Goal: Task Accomplishment & Management: Complete application form

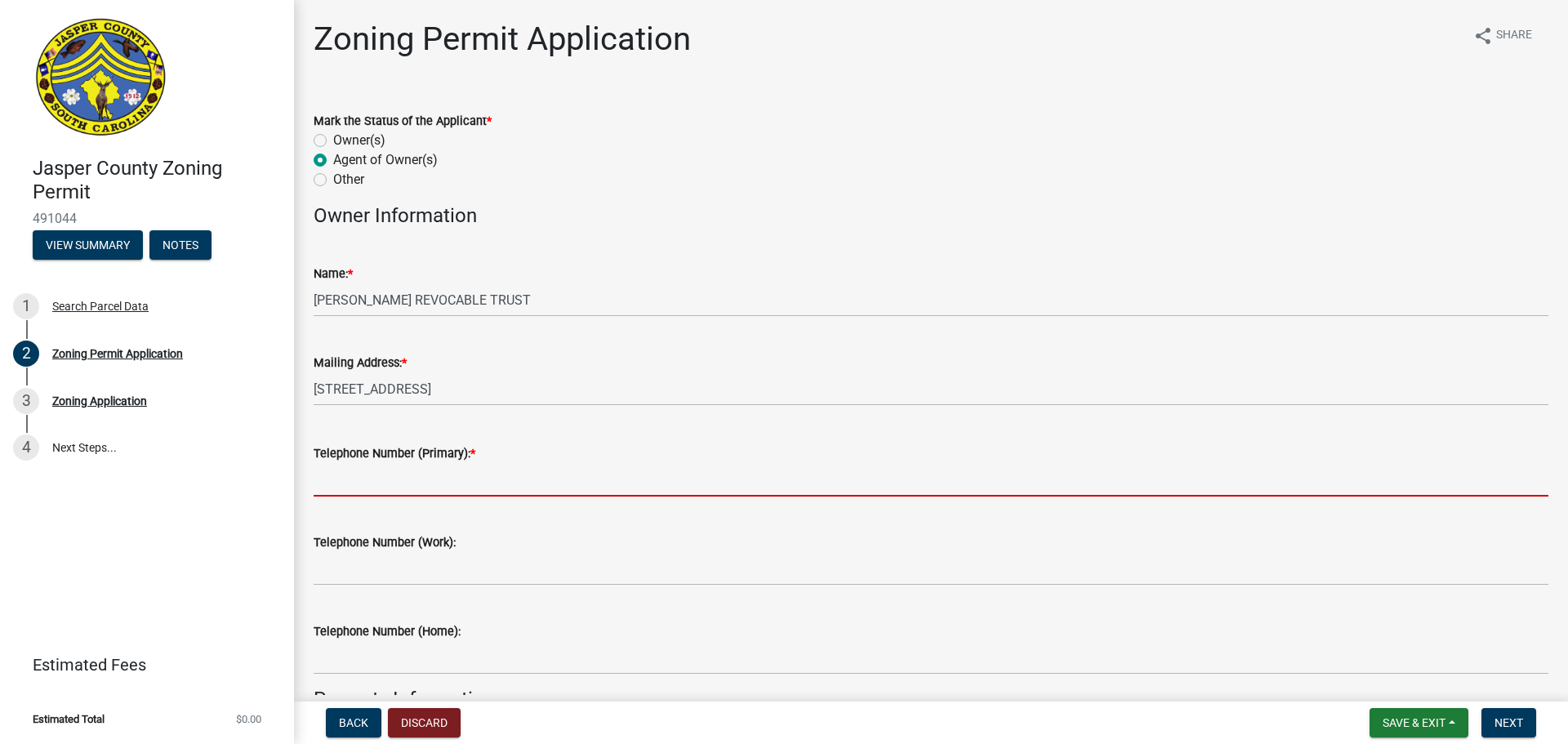
click at [401, 484] on input "Telephone Number (Primary): *" at bounding box center [930, 479] width 1234 height 33
click at [1420, 719] on span "Save & Exit" at bounding box center [1414, 723] width 63 height 13
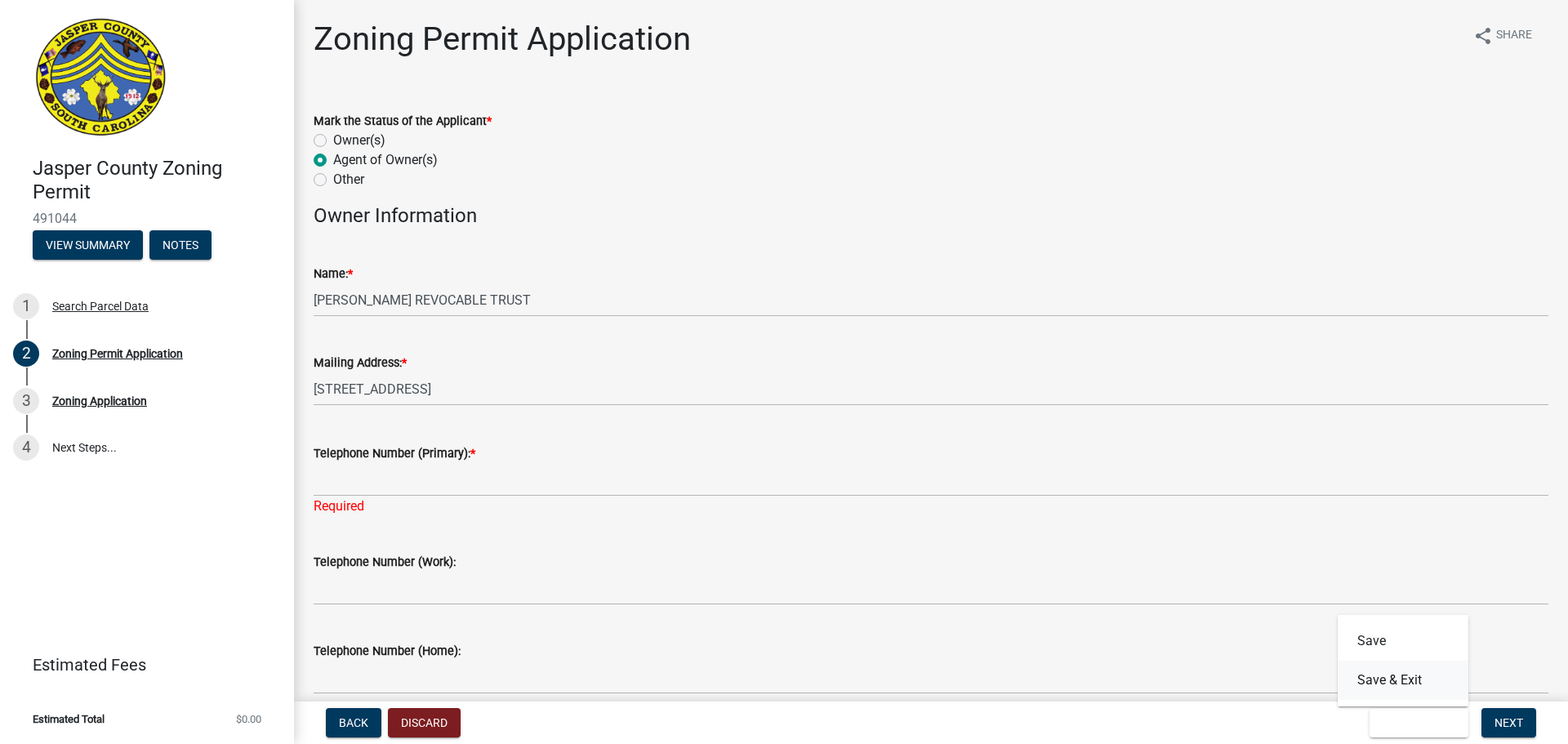
click at [1395, 679] on button "Save & Exit" at bounding box center [1403, 680] width 131 height 40
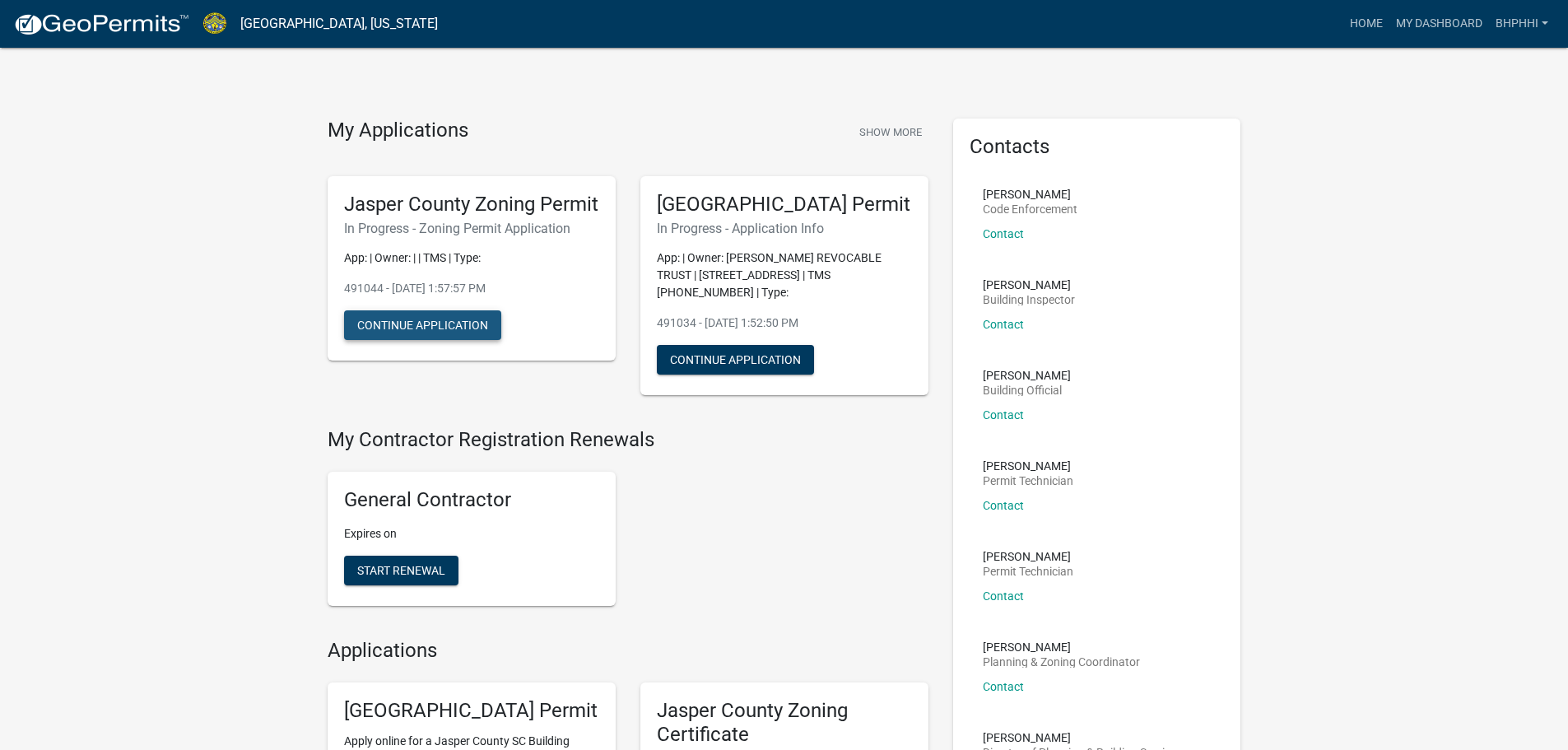
click at [440, 340] on button "Continue Application" at bounding box center [422, 325] width 157 height 30
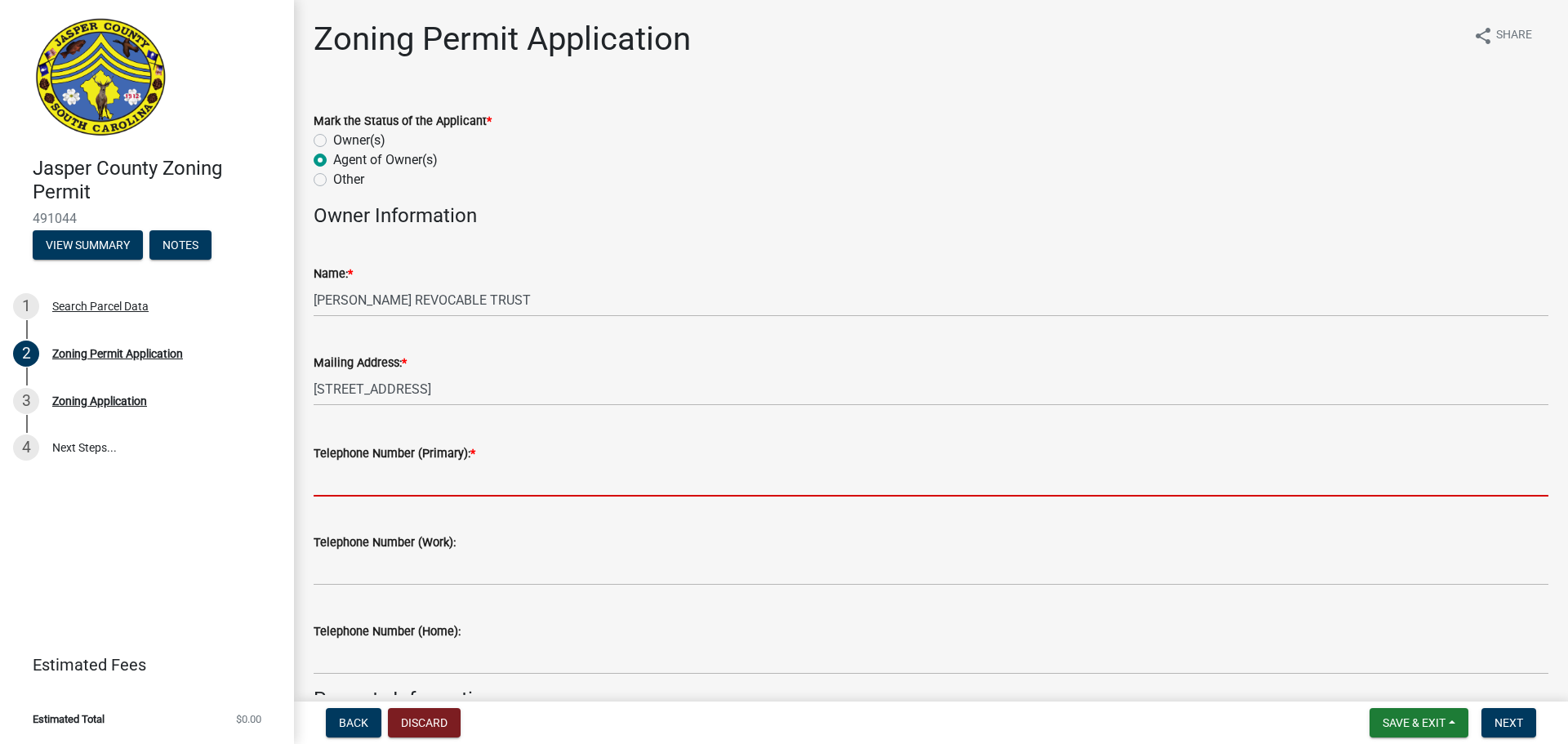
click at [422, 482] on input "Telephone Number (Primary): *" at bounding box center [930, 479] width 1234 height 33
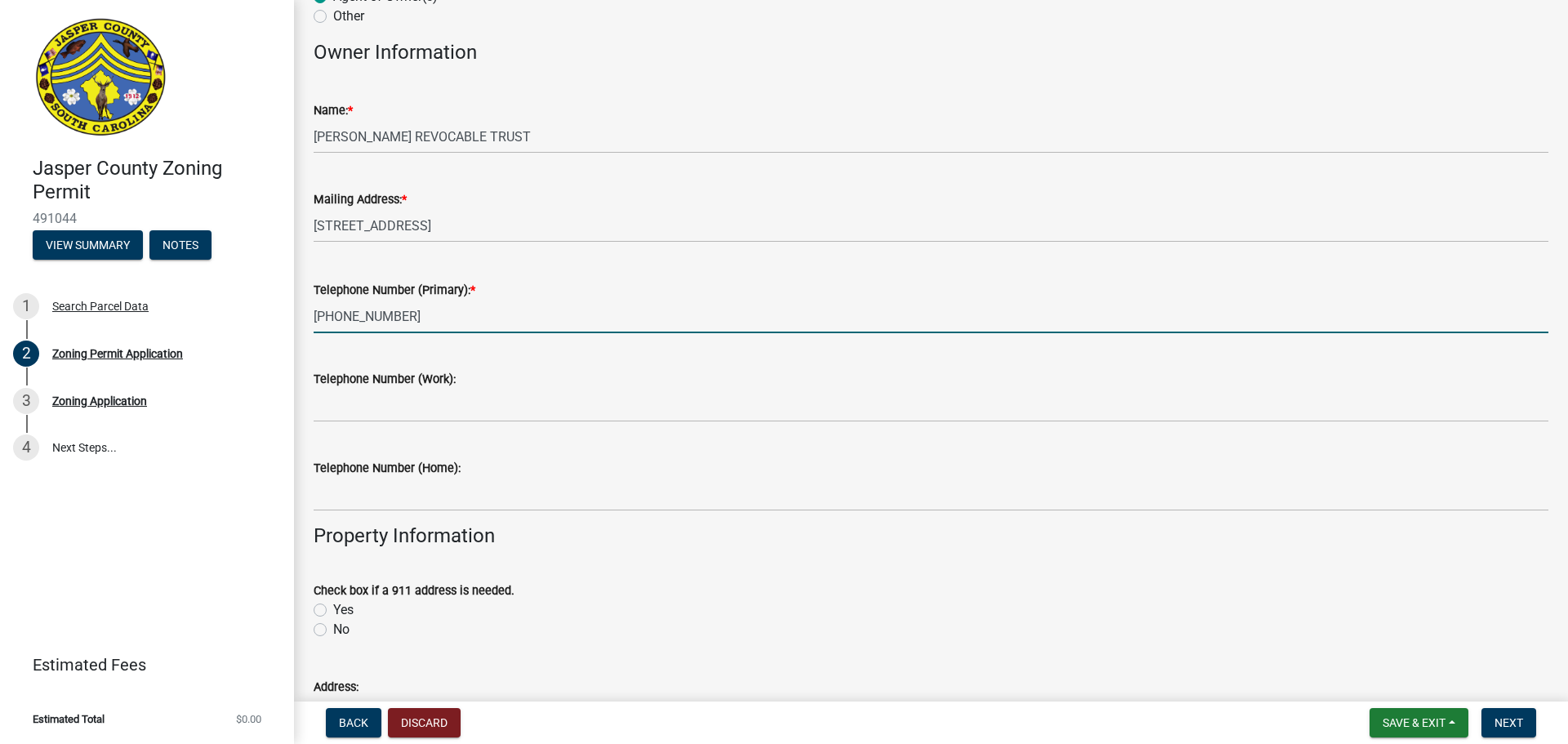
scroll to position [245, 0]
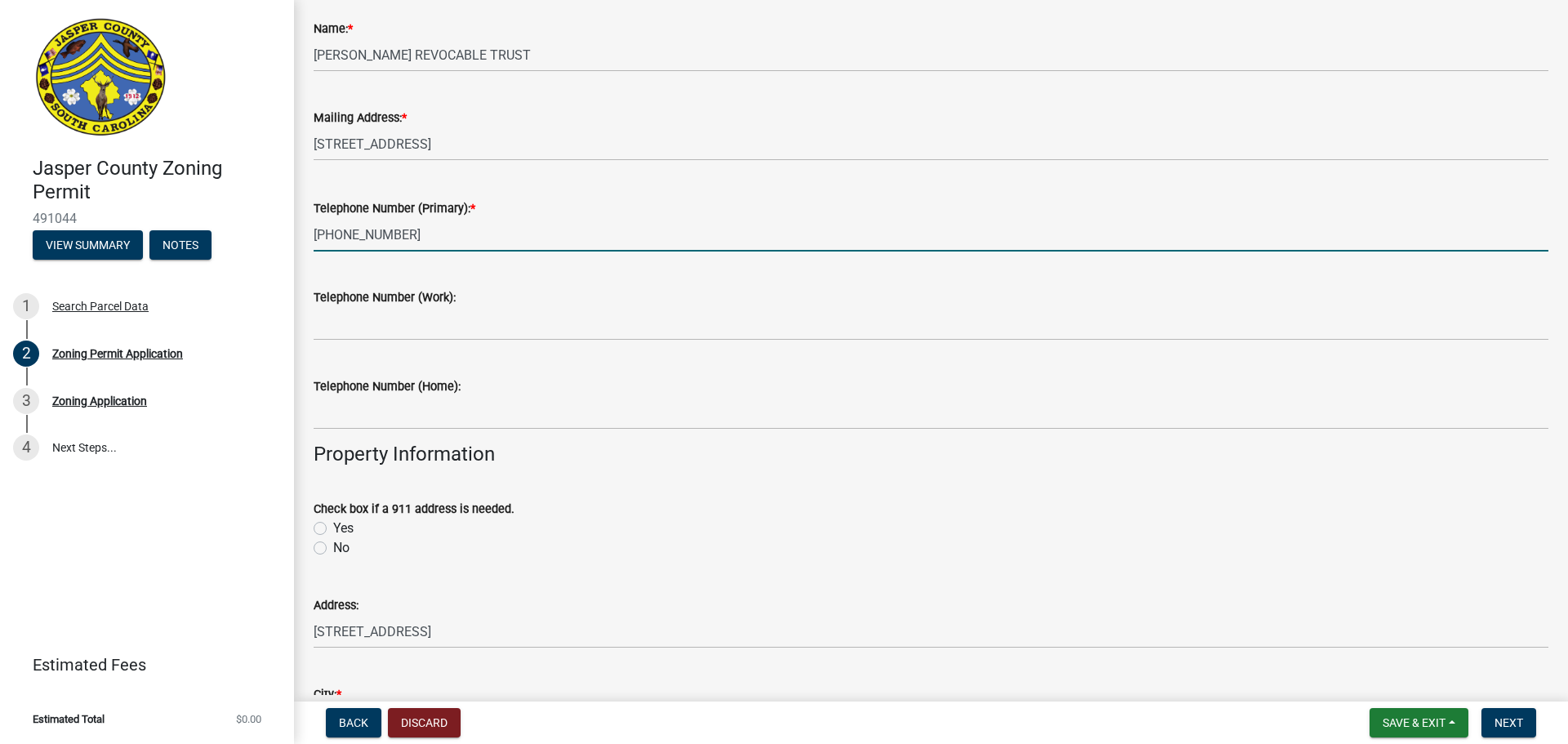
type input "[PHONE_NUMBER]"
click at [333, 549] on label "No" at bounding box center [341, 548] width 17 height 19
click at [333, 549] on input "No" at bounding box center [338, 544] width 11 height 11
radio input "true"
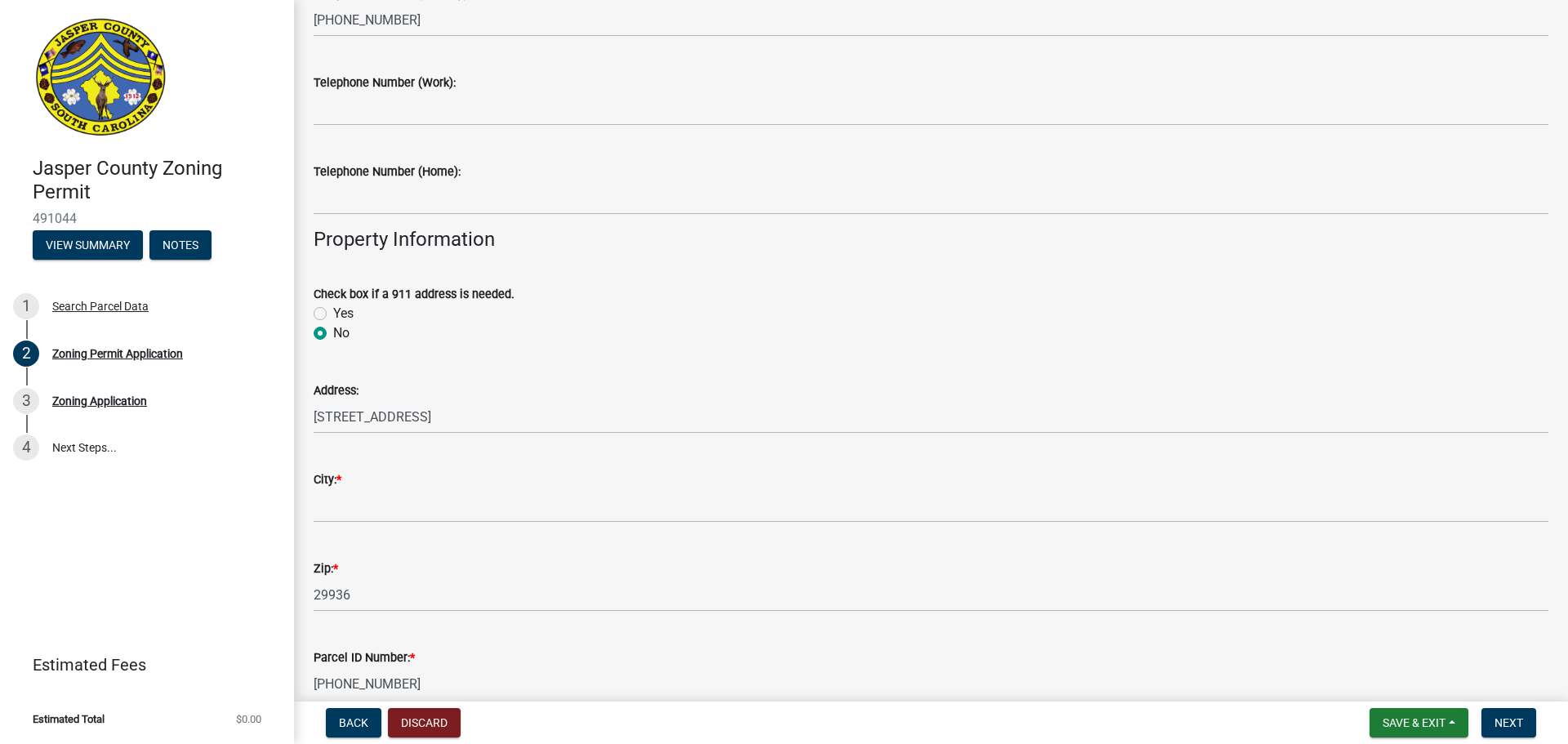
scroll to position [490, 0]
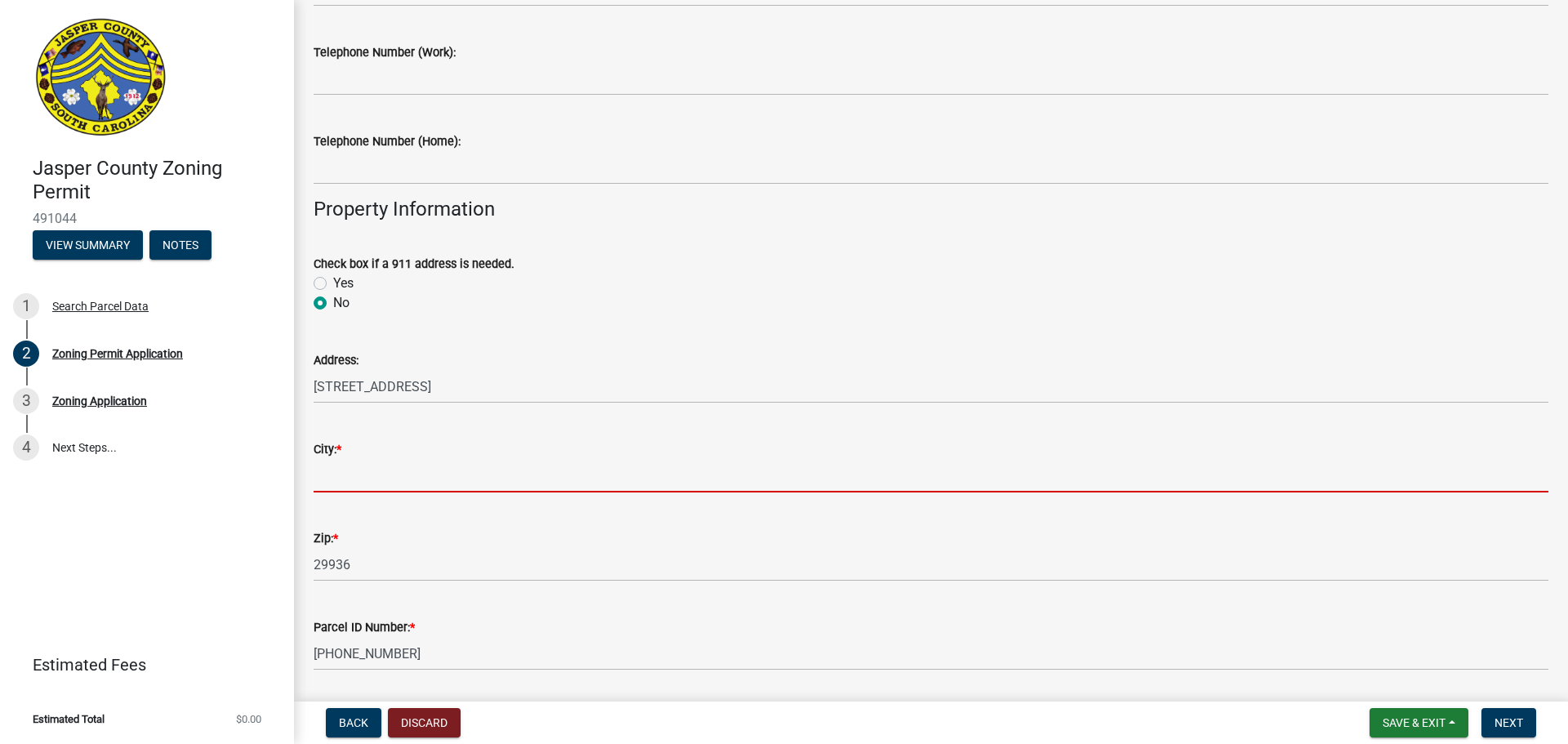
click at [366, 475] on input "City: *" at bounding box center [930, 476] width 1234 height 33
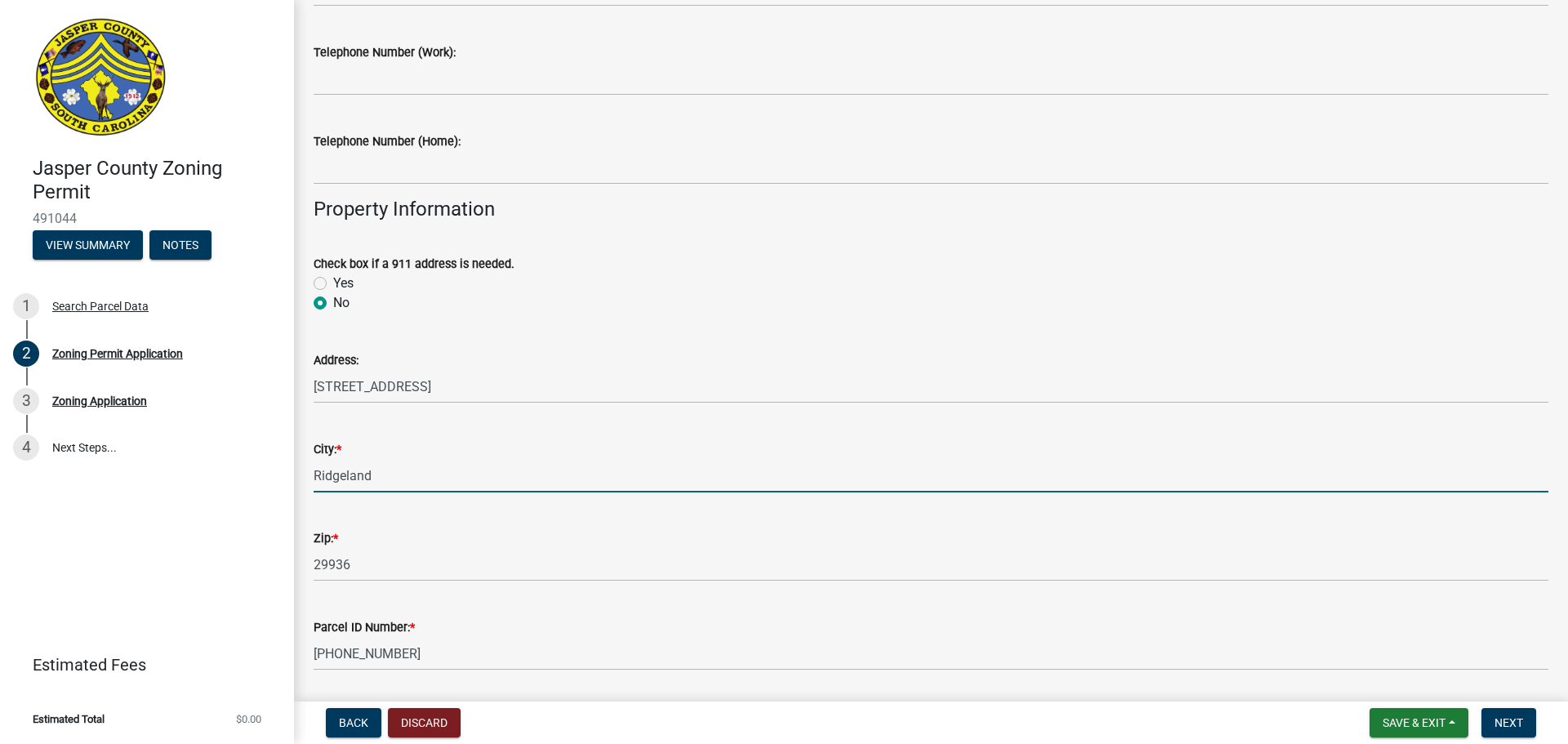
type input "Ridgeland"
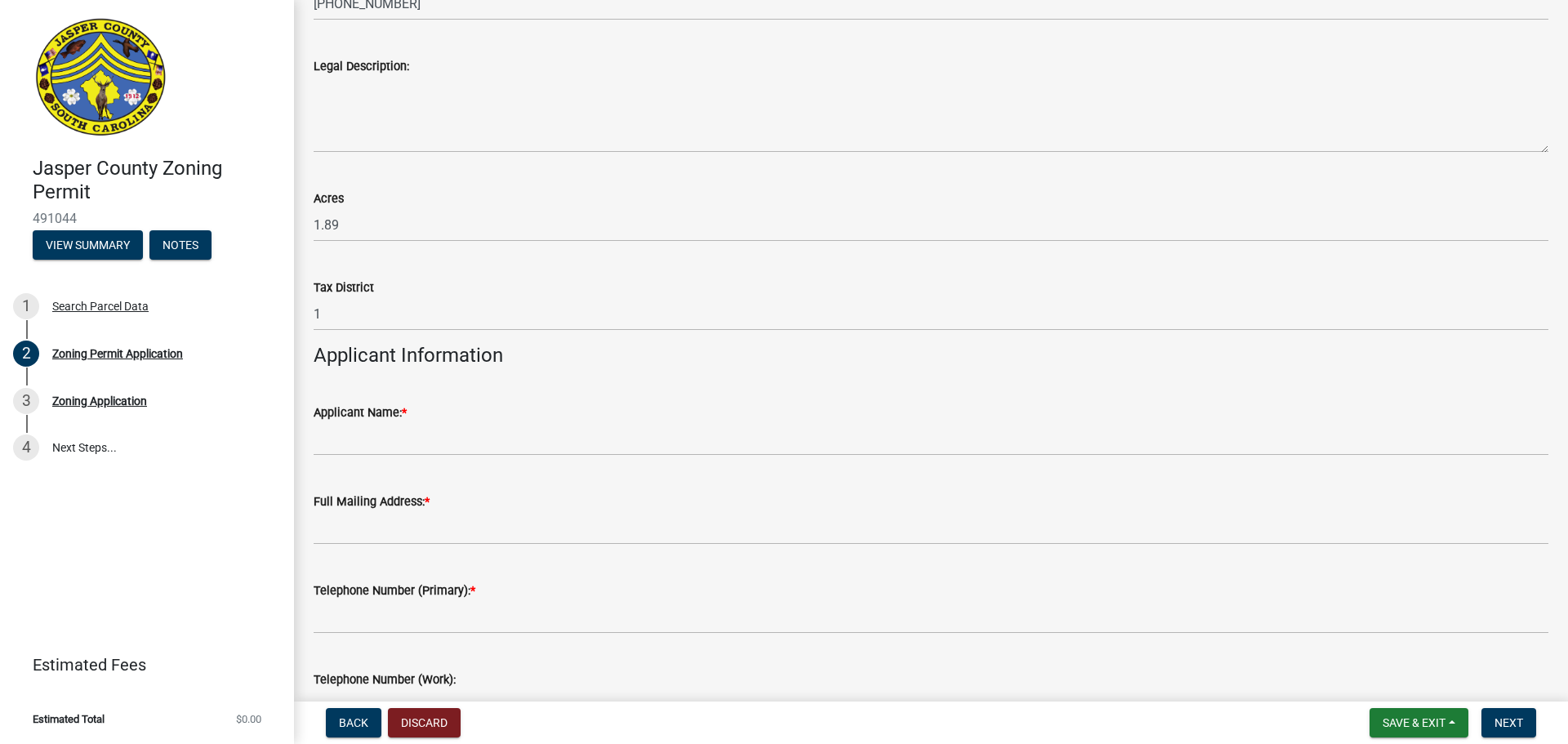
scroll to position [1143, 0]
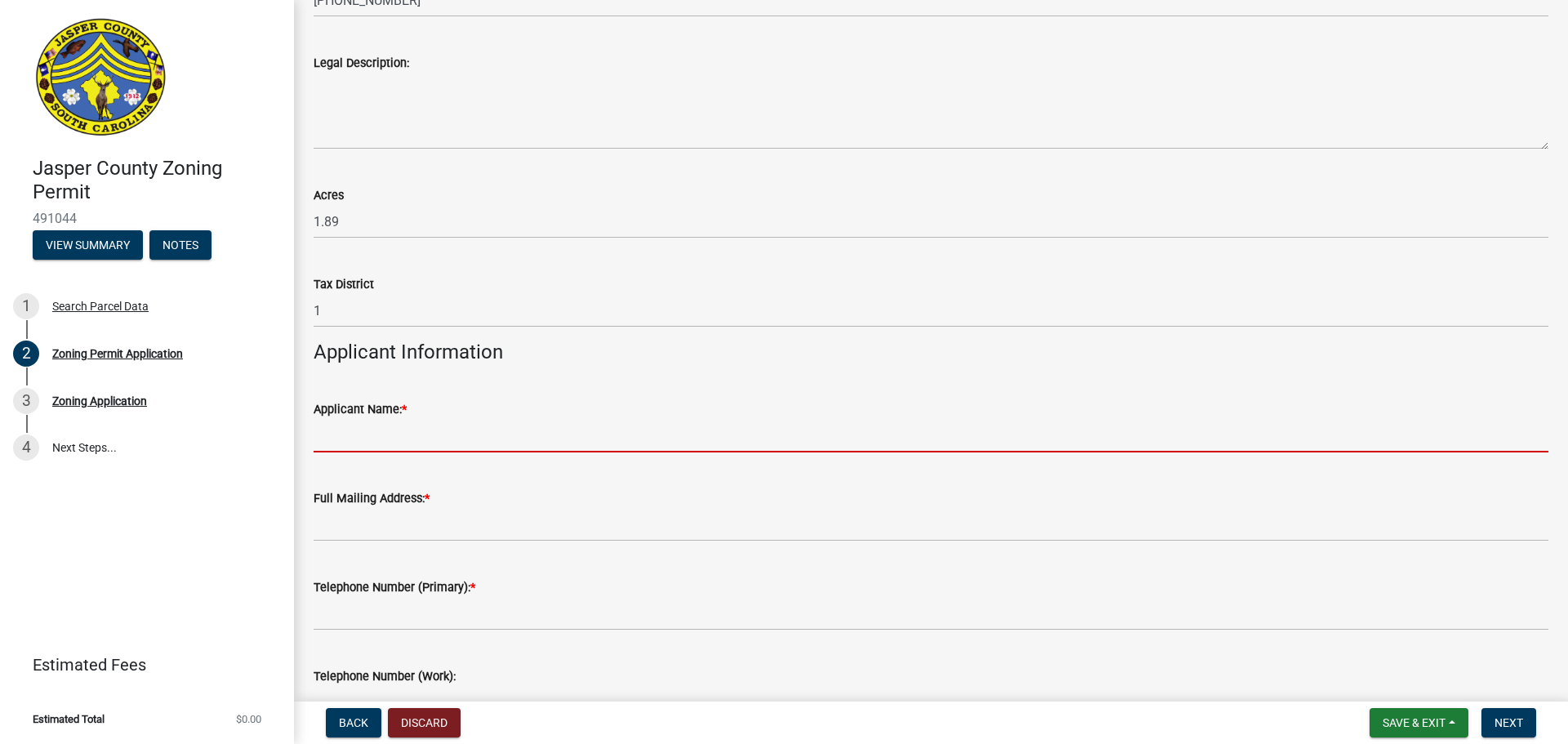
click at [331, 437] on input "Applicant Name: *" at bounding box center [930, 435] width 1234 height 33
type input "BHP Hilton Head, LLC"
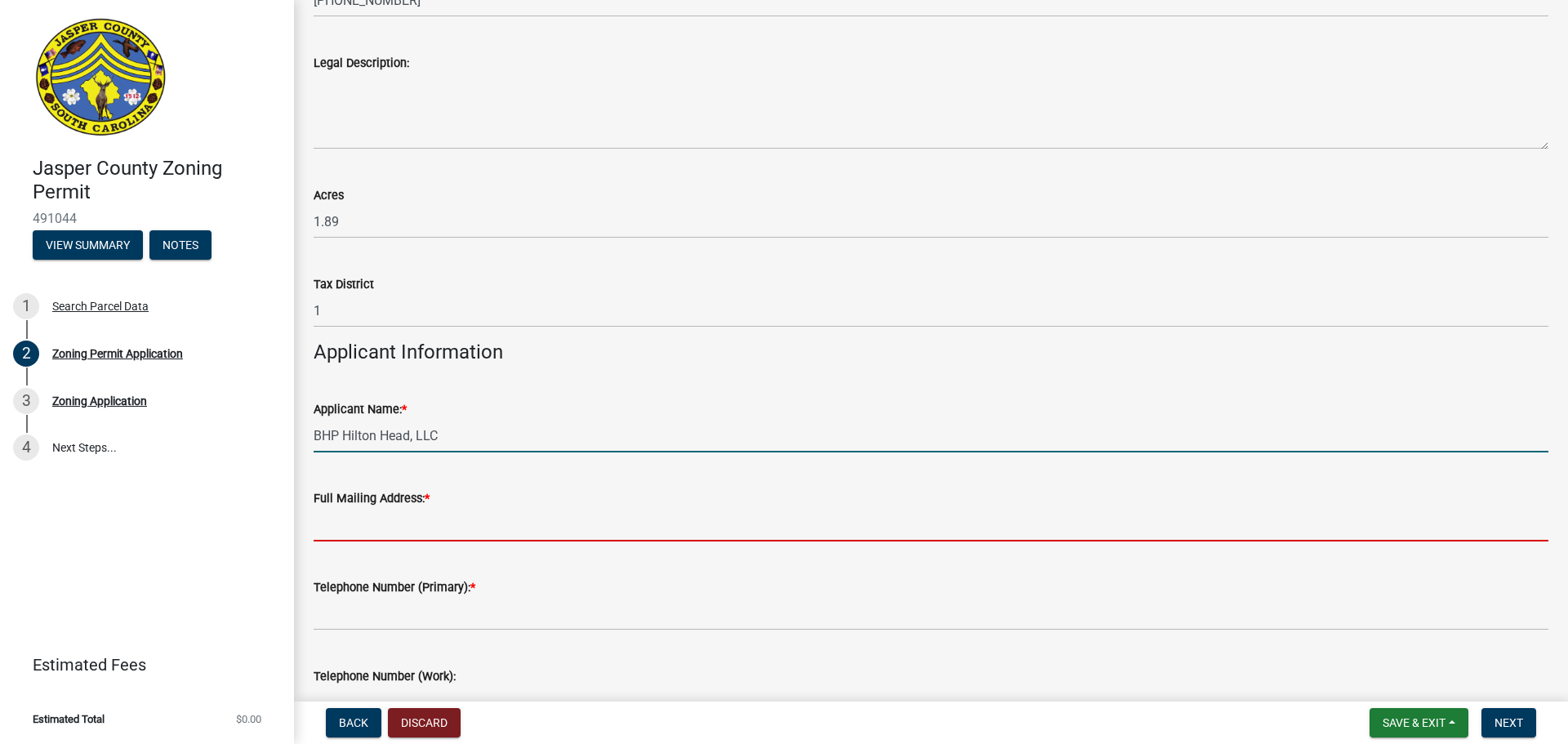
click at [329, 523] on input "Full Mailing Address: *" at bounding box center [930, 525] width 1234 height 33
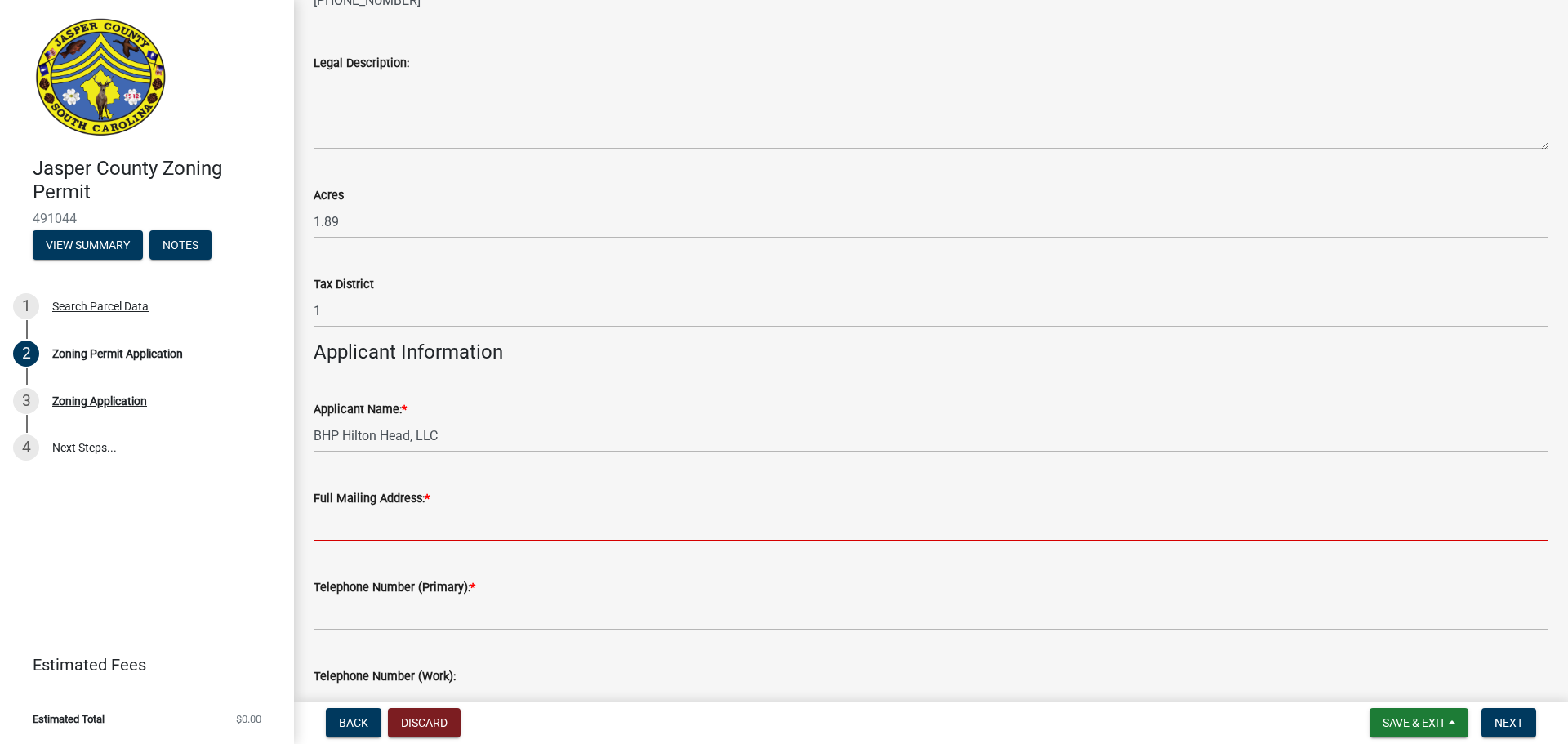
type input "[STREET_ADDRESS]"
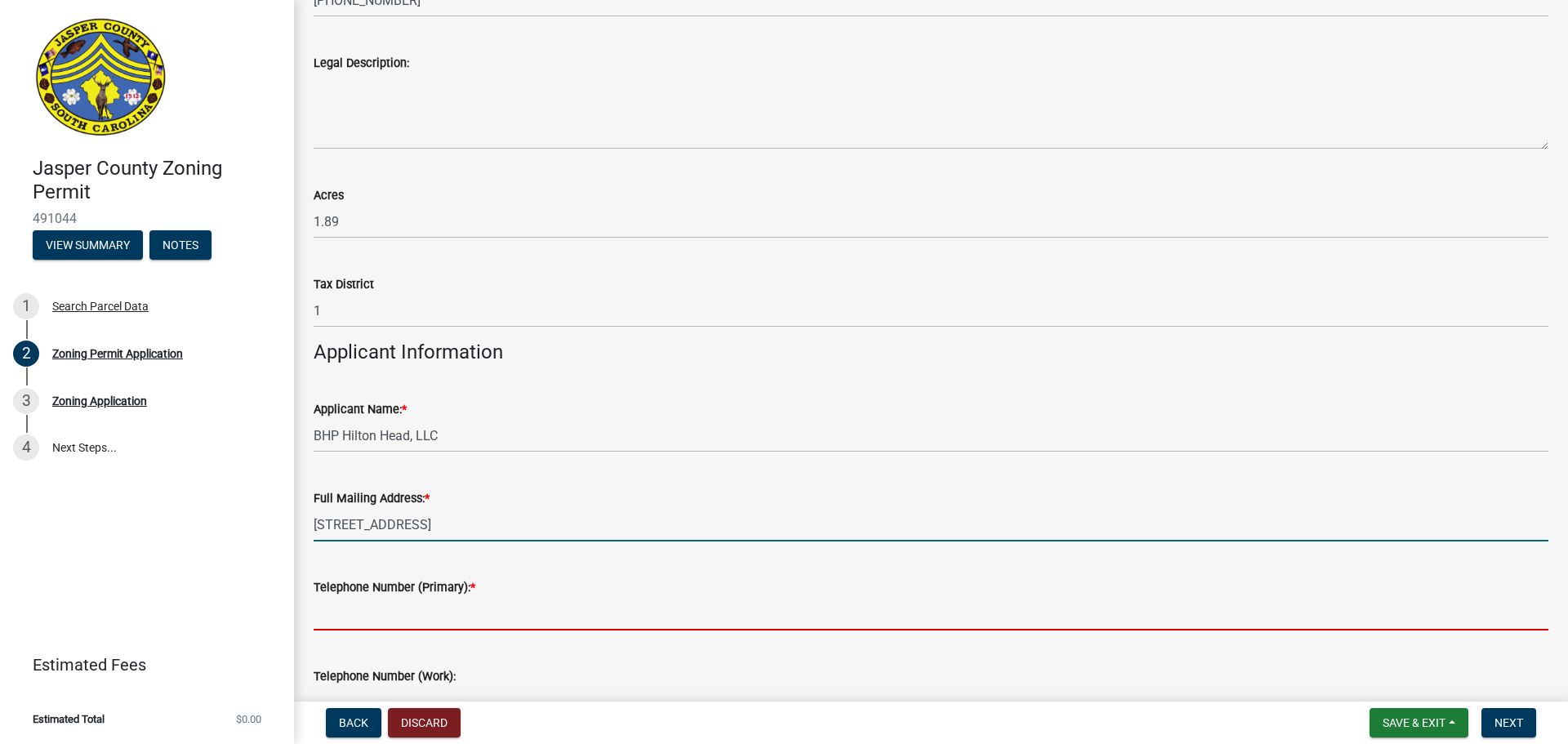
type input "8543456500"
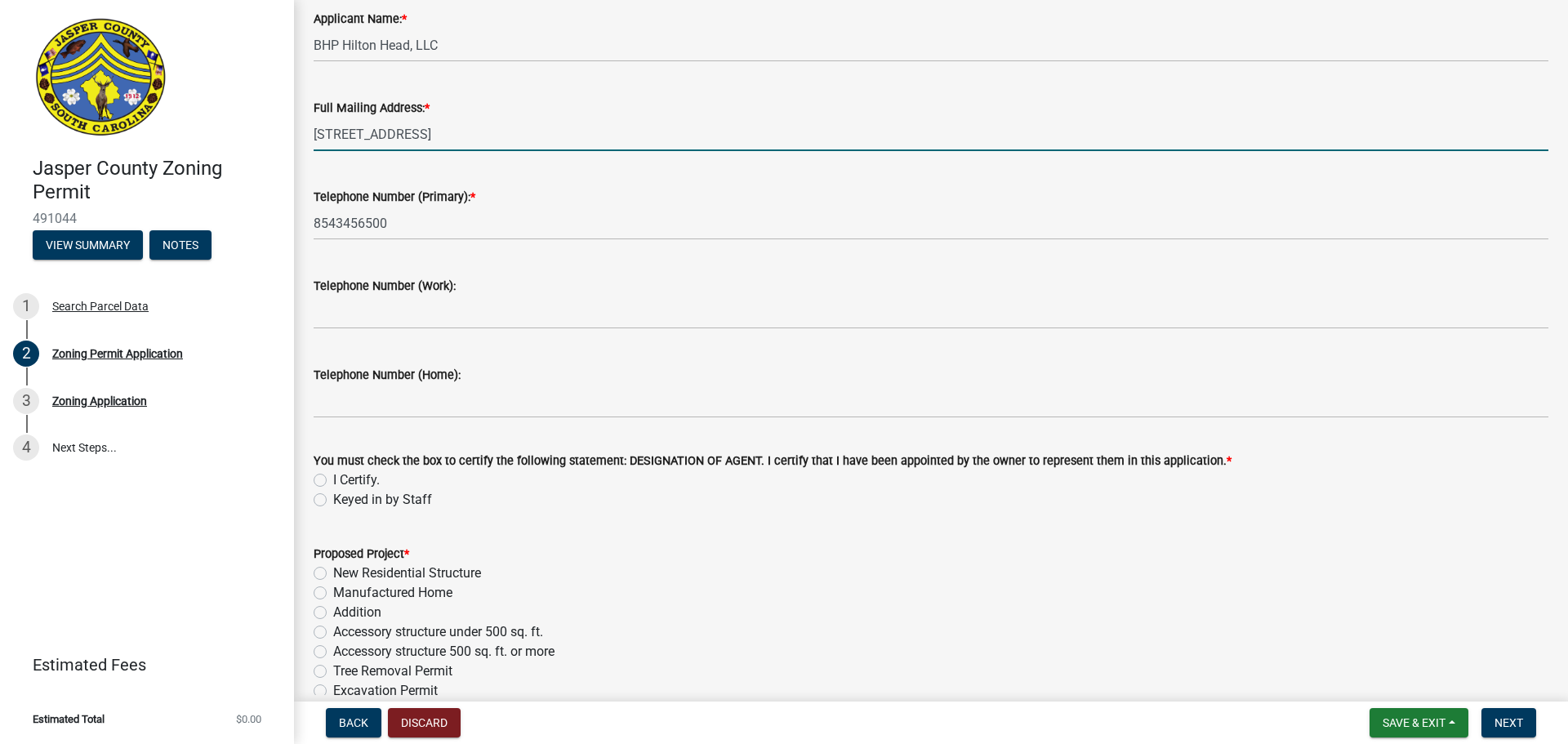
scroll to position [1552, 0]
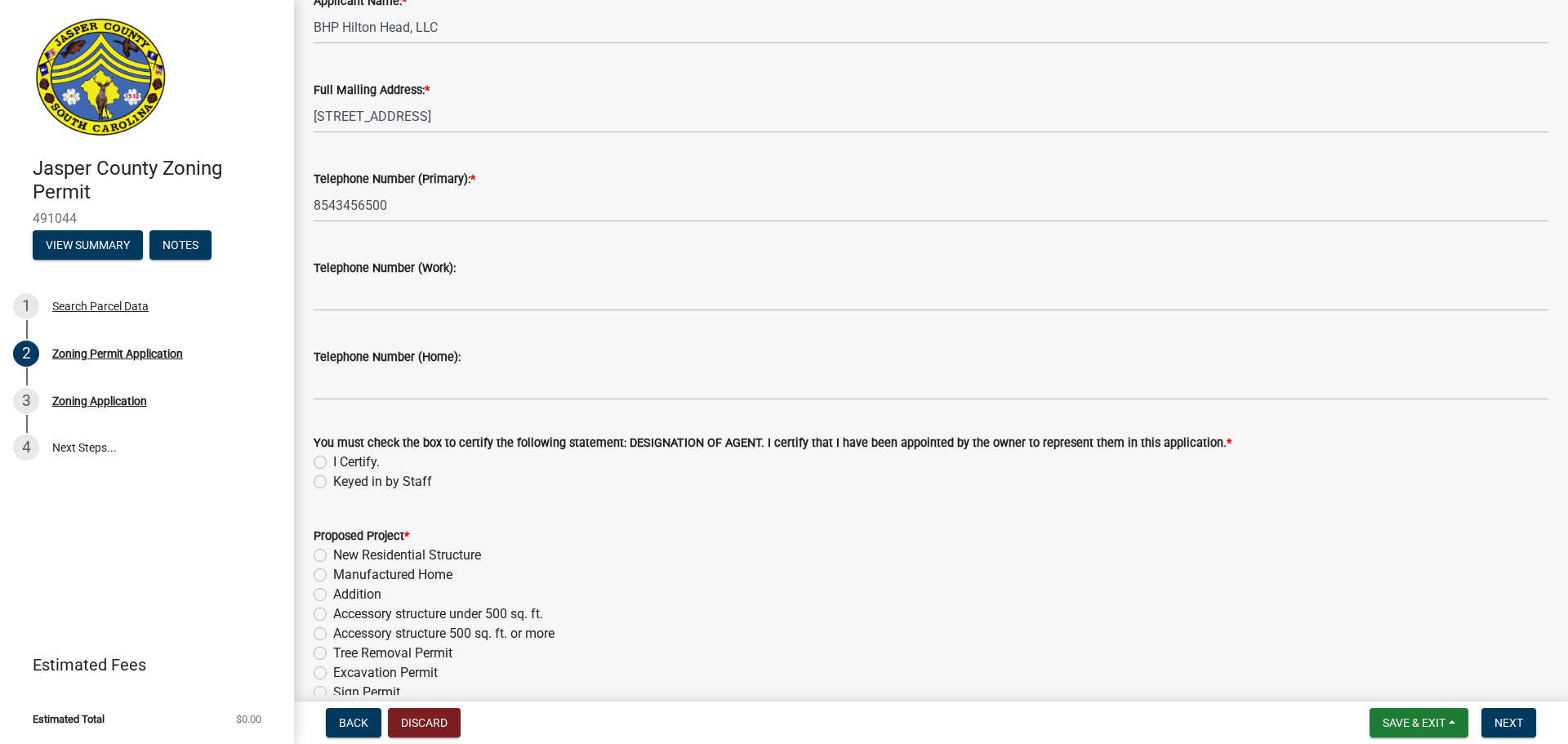
click at [333, 463] on label "I Certify." at bounding box center [356, 462] width 46 height 19
click at [333, 463] on input "I Certify." at bounding box center [338, 458] width 11 height 11
radio input "true"
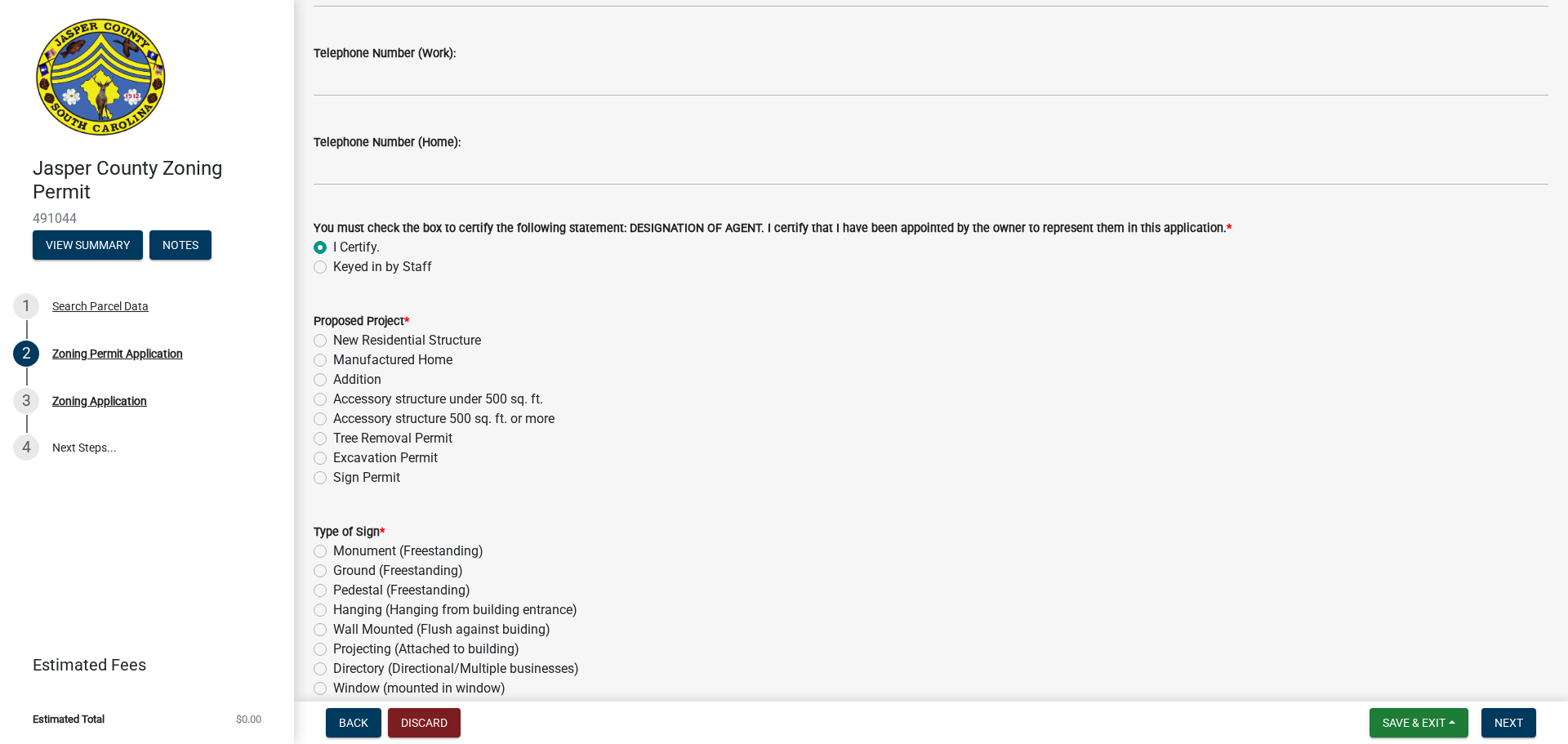
scroll to position [1797, 0]
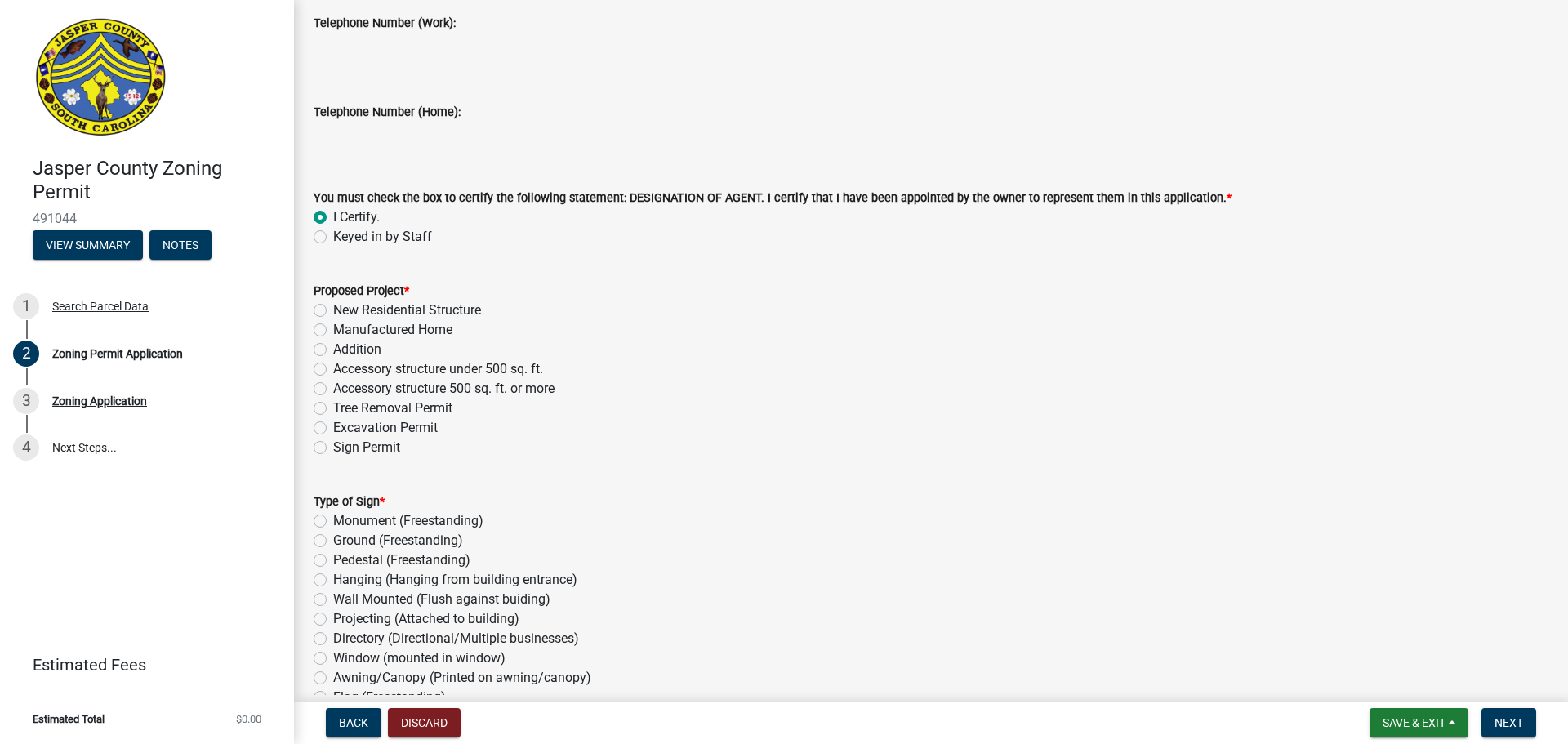
click at [333, 348] on label "Addition" at bounding box center [357, 348] width 48 height 19
click at [333, 348] on input "Addition" at bounding box center [338, 345] width 11 height 11
radio input "true"
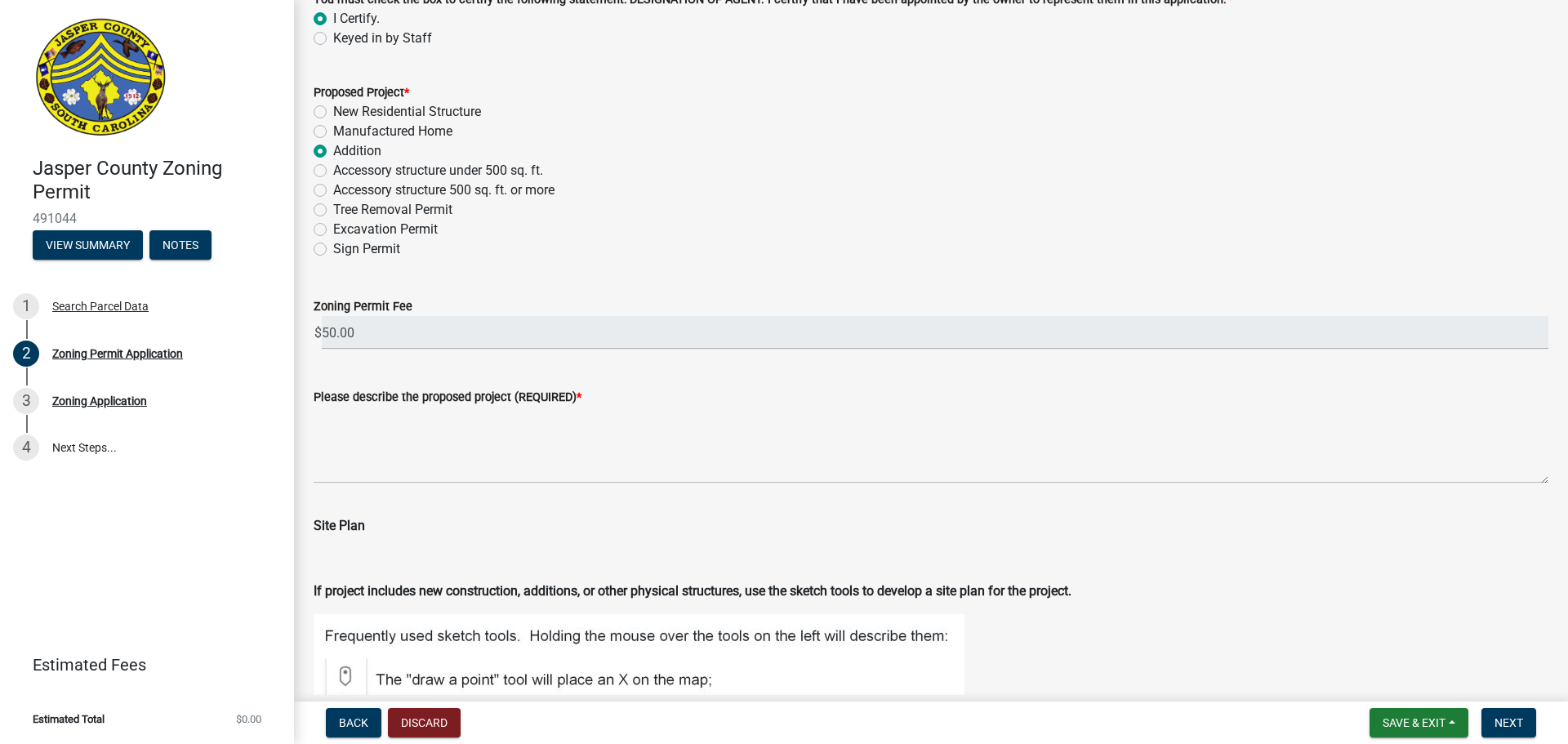
scroll to position [2041, 0]
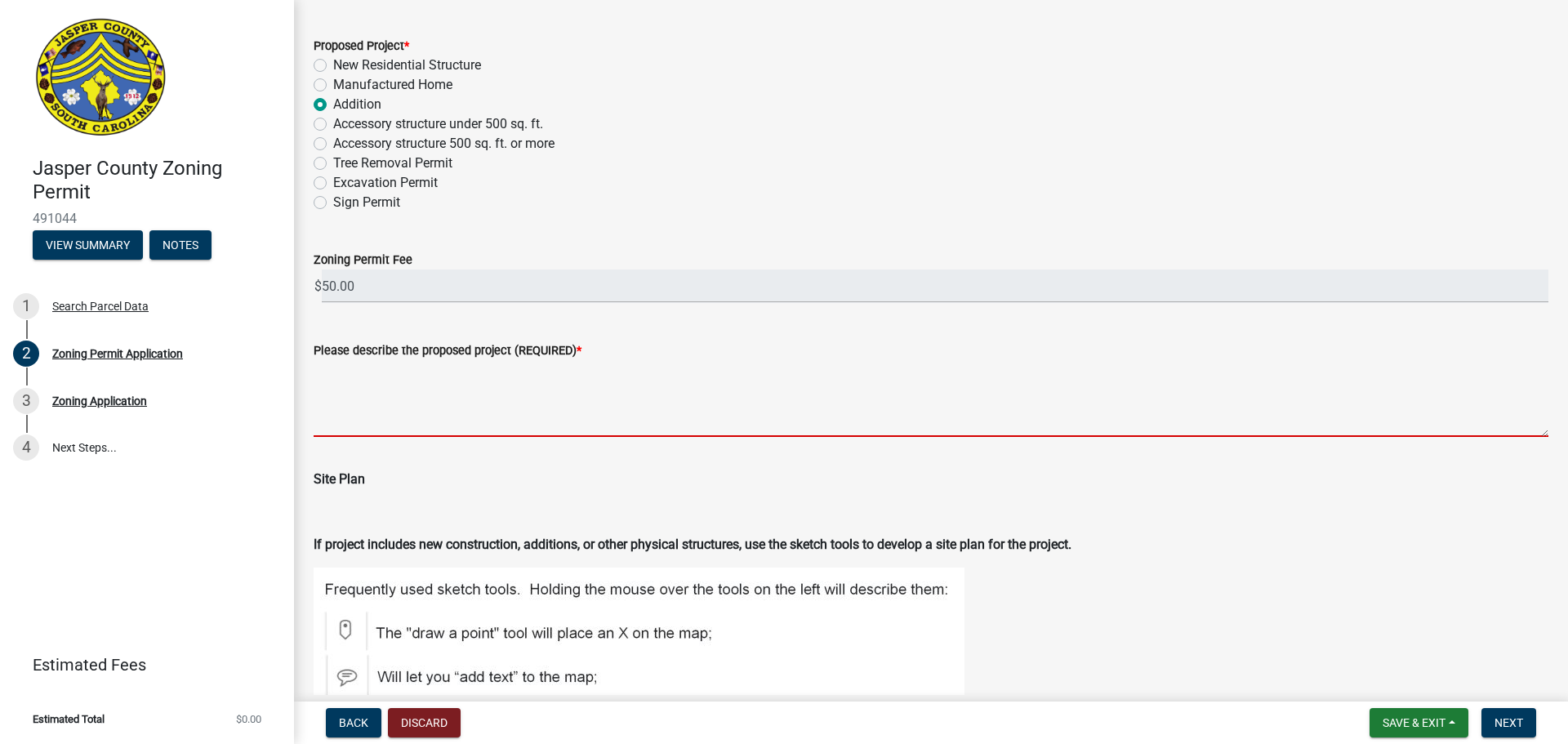
click at [316, 421] on textarea "Please describe the proposed project (REQUIRED) *" at bounding box center [930, 398] width 1234 height 77
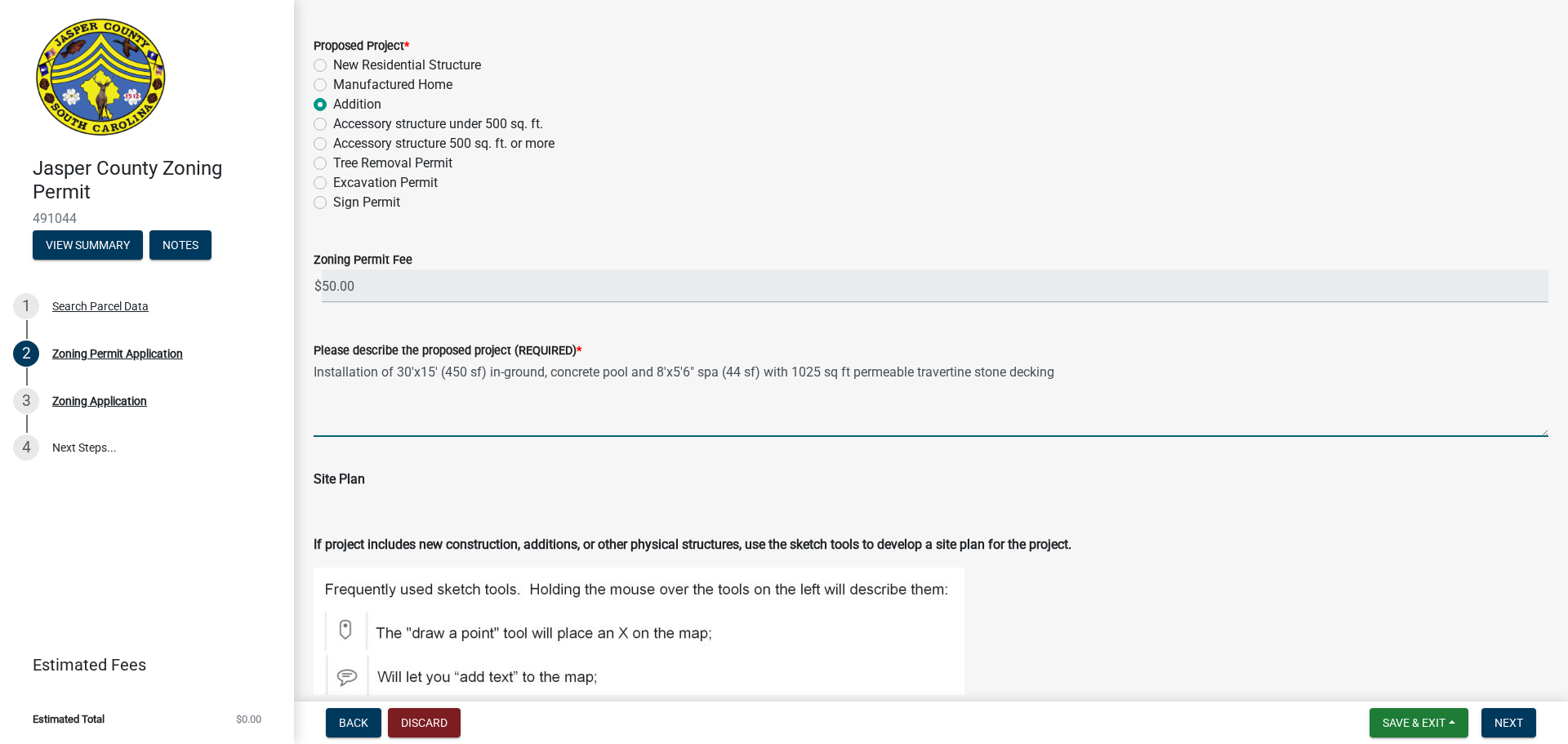
type textarea "Installation of 30'x15' (450 sf) in-ground, concrete pool and 8'x5'6" spa (44 s…"
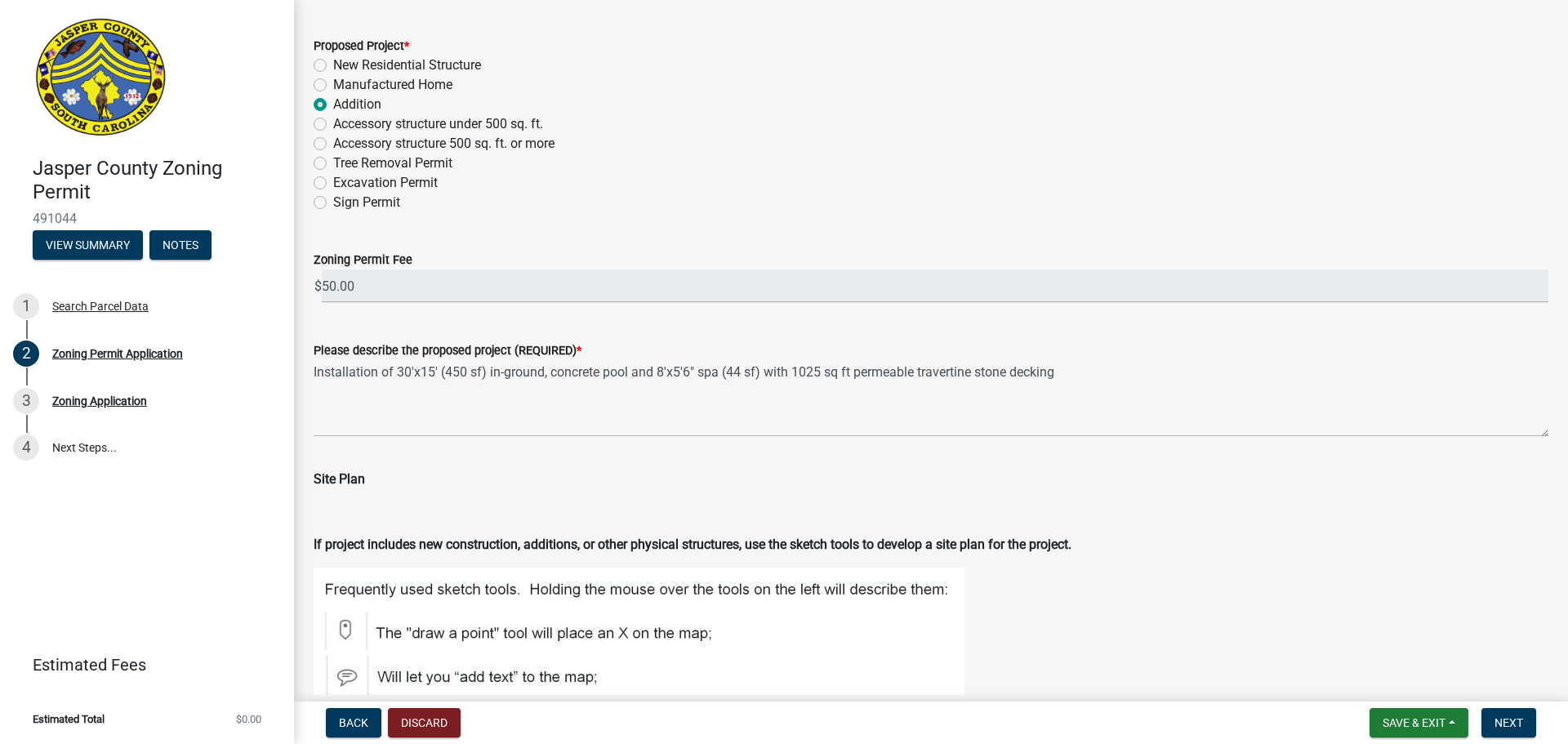
click at [637, 468] on div "Site Plan" at bounding box center [930, 486] width 1234 height 72
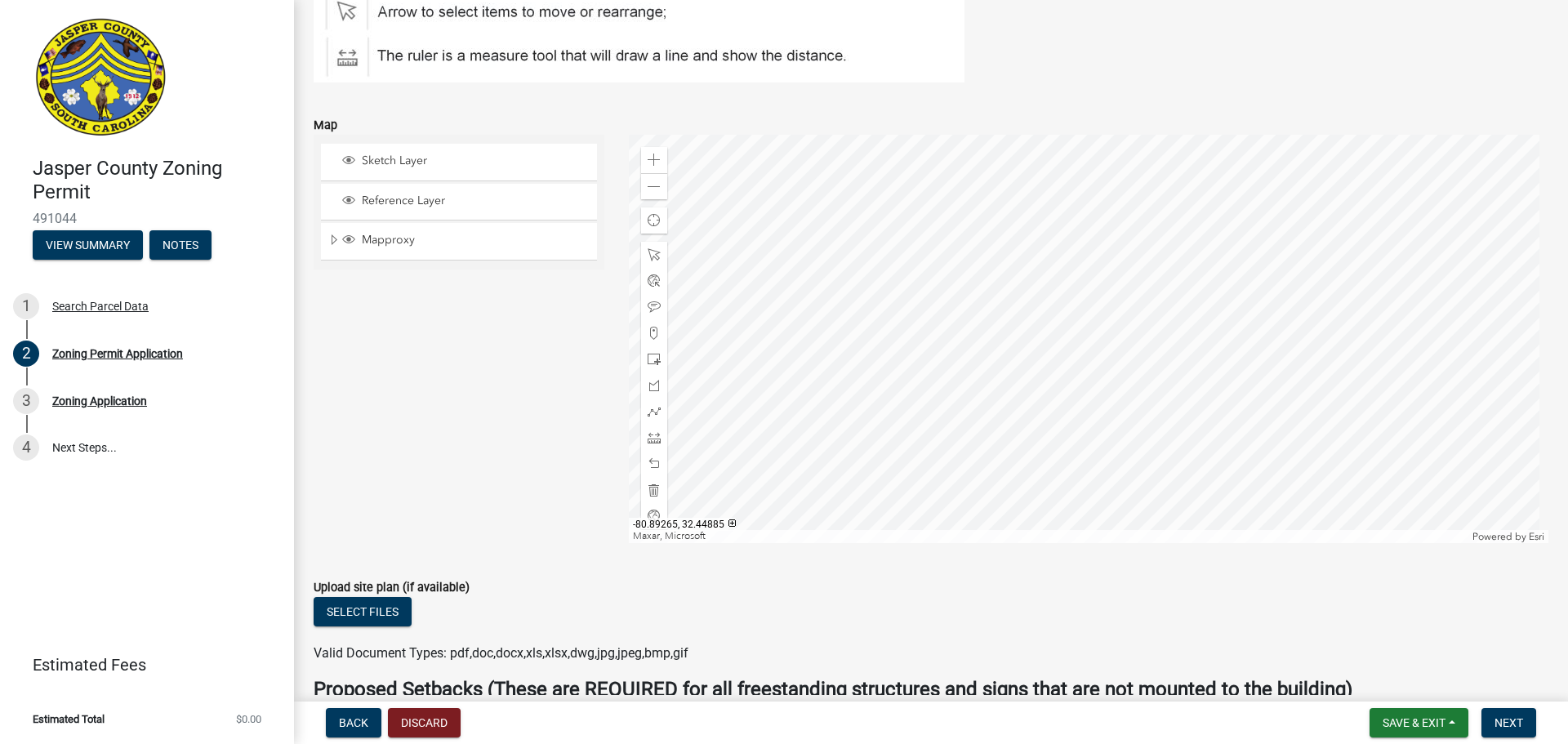
scroll to position [2940, 0]
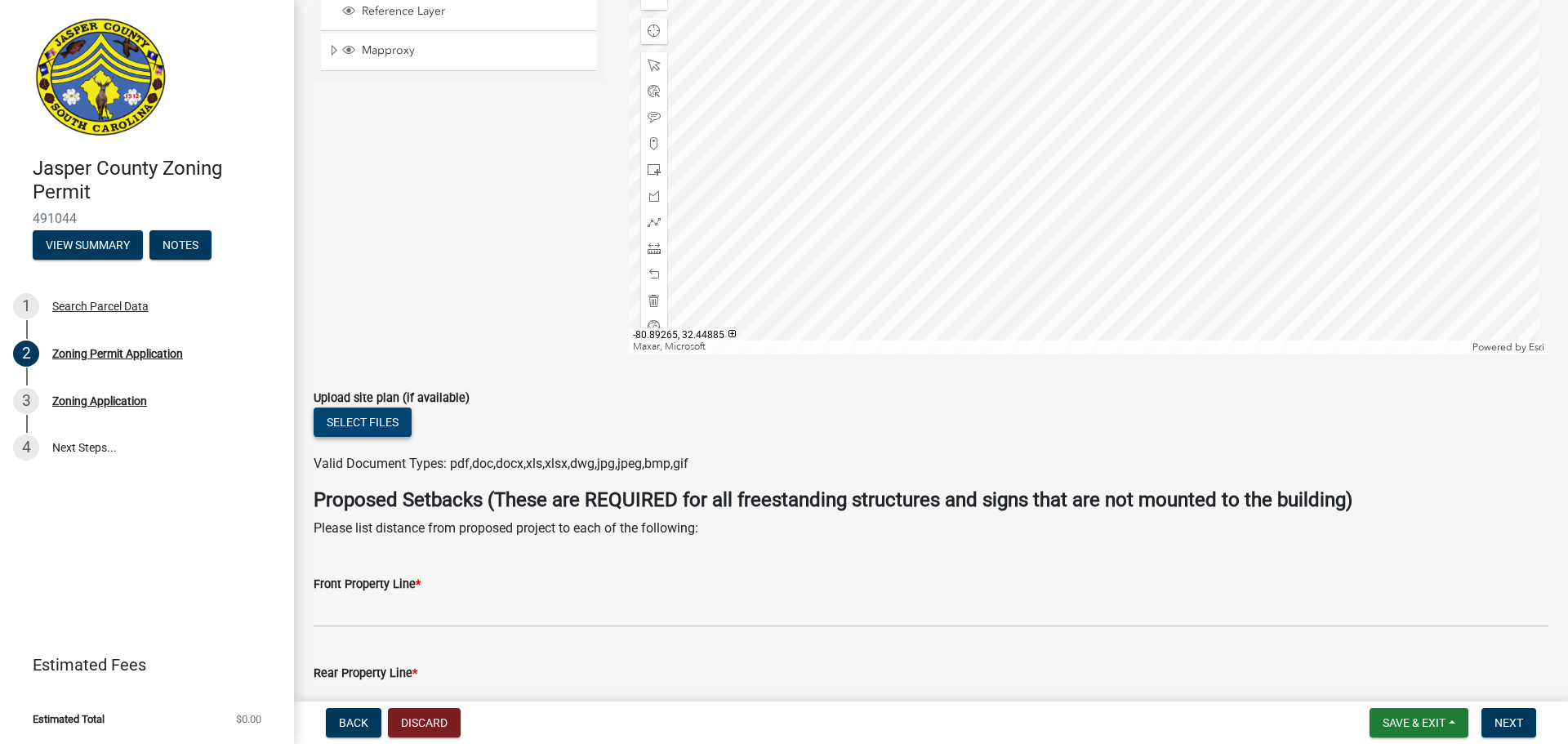
click at [360, 424] on button "Select files" at bounding box center [362, 422] width 98 height 30
click at [371, 423] on button "Select files" at bounding box center [362, 422] width 98 height 30
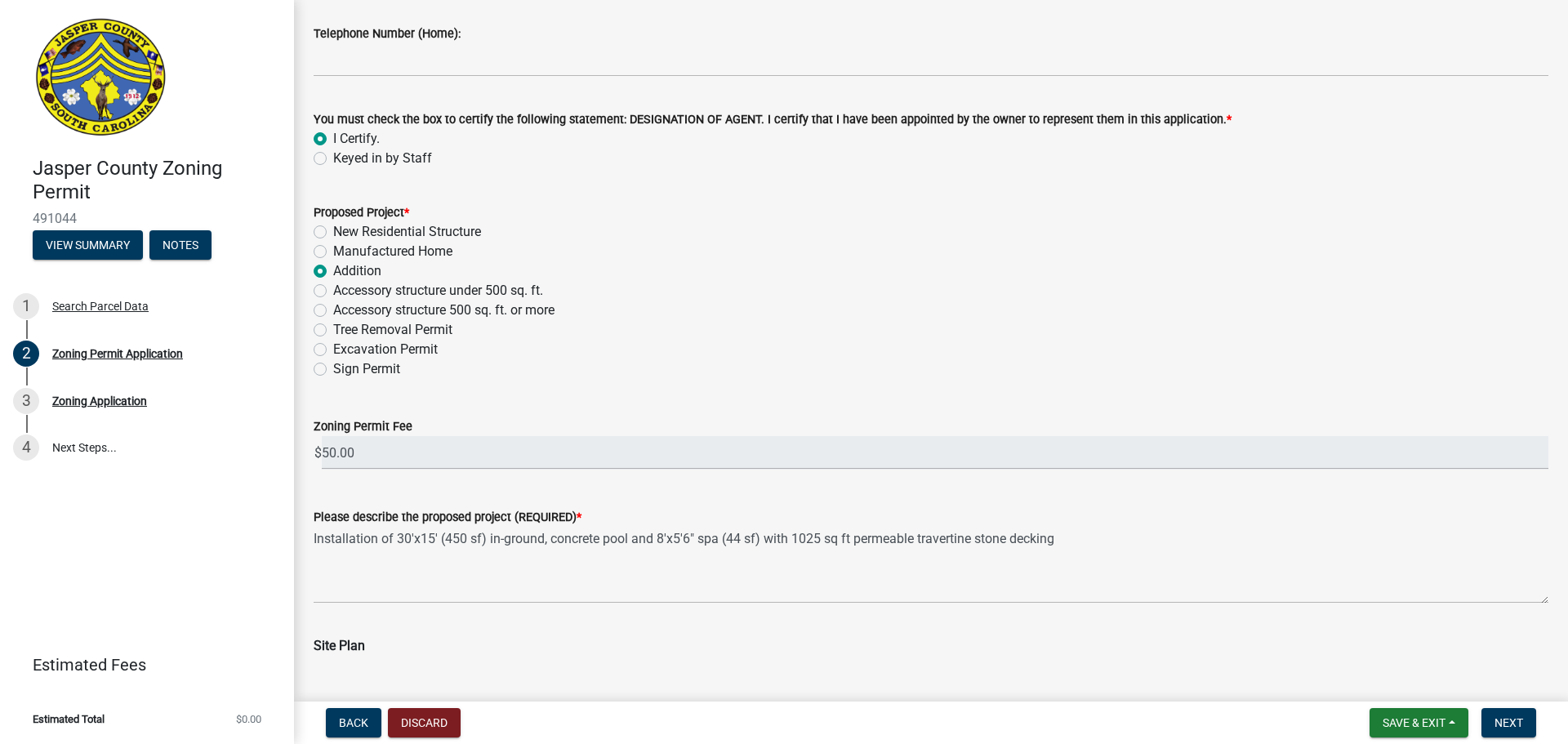
scroll to position [1797, 0]
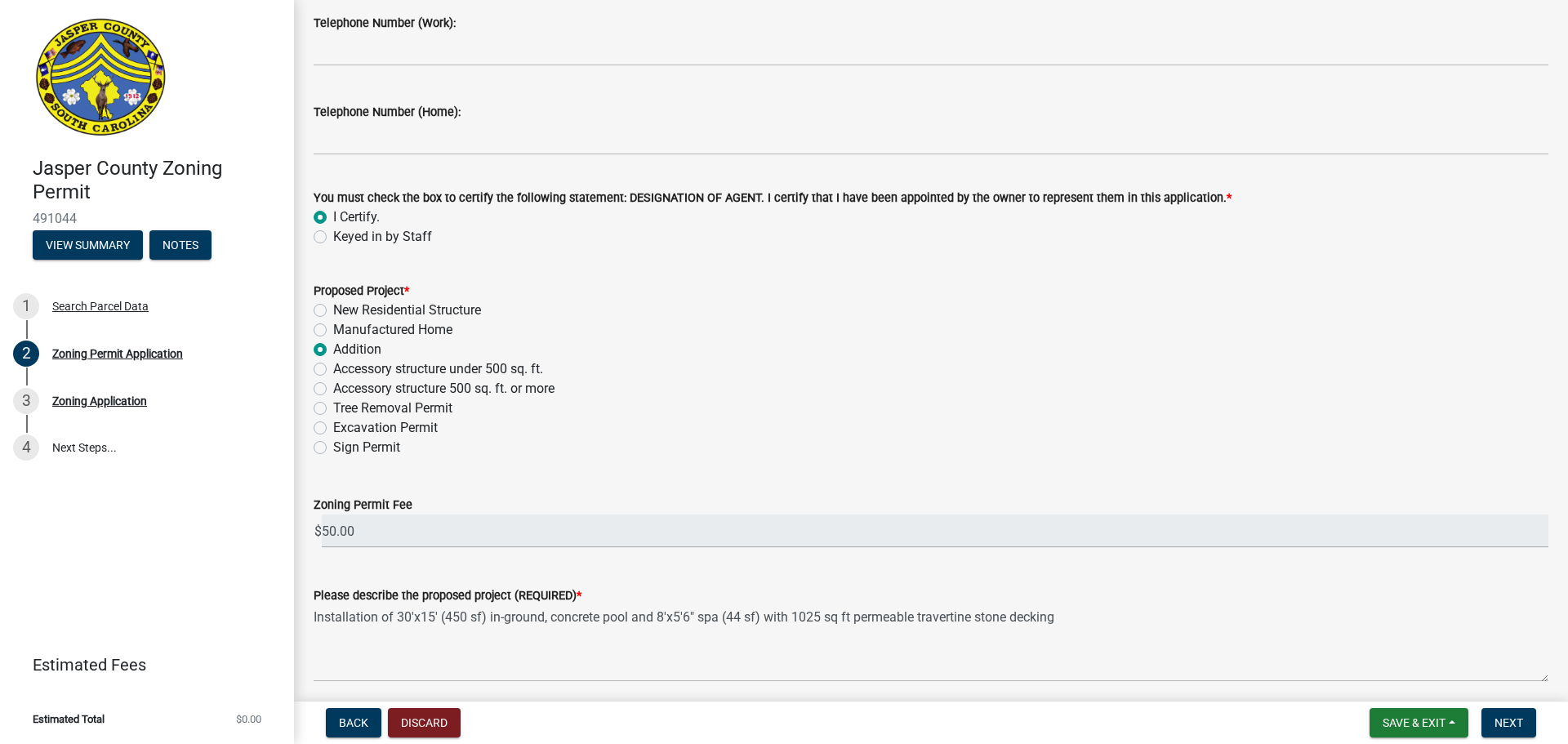
click at [333, 386] on label "Accessory structure 500 sq. ft. or more" at bounding box center [443, 388] width 221 height 19
click at [333, 386] on input "Accessory structure 500 sq. ft. or more" at bounding box center [338, 384] width 11 height 11
radio input "true"
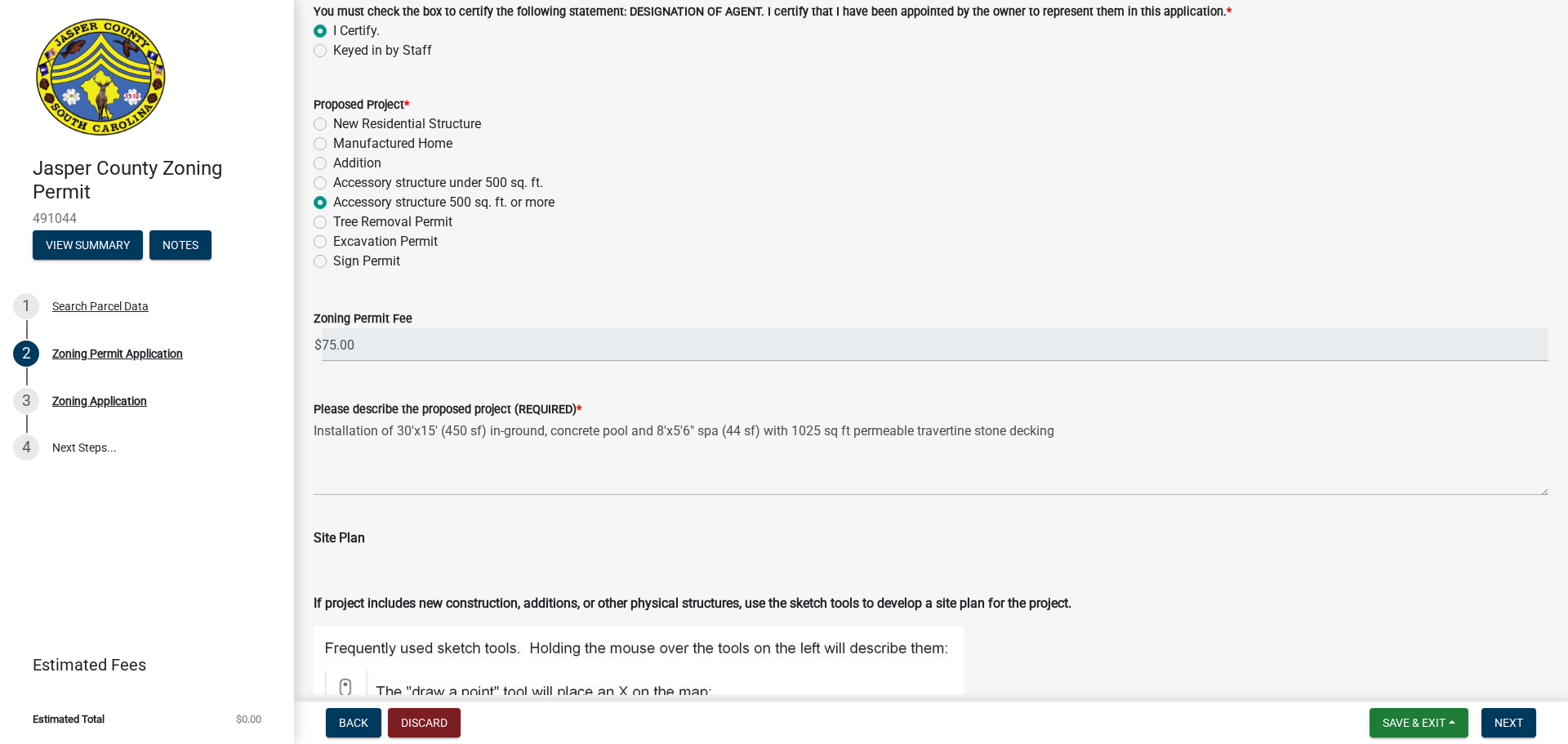
scroll to position [1715, 0]
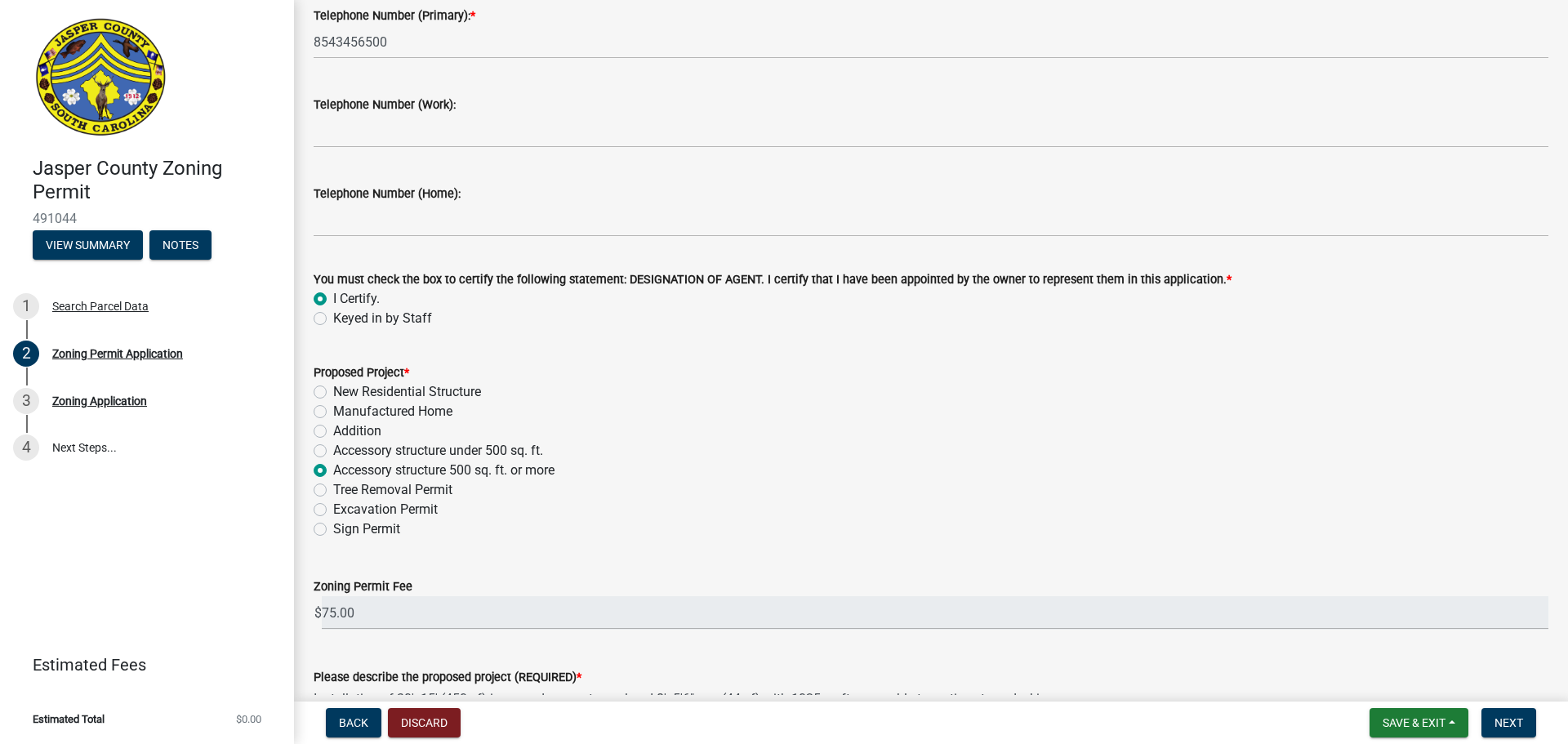
click at [333, 447] on label "Accessory structure under 500 sq. ft." at bounding box center [438, 450] width 210 height 19
click at [333, 447] on input "Accessory structure under 500 sq. ft." at bounding box center [338, 446] width 11 height 11
radio input "true"
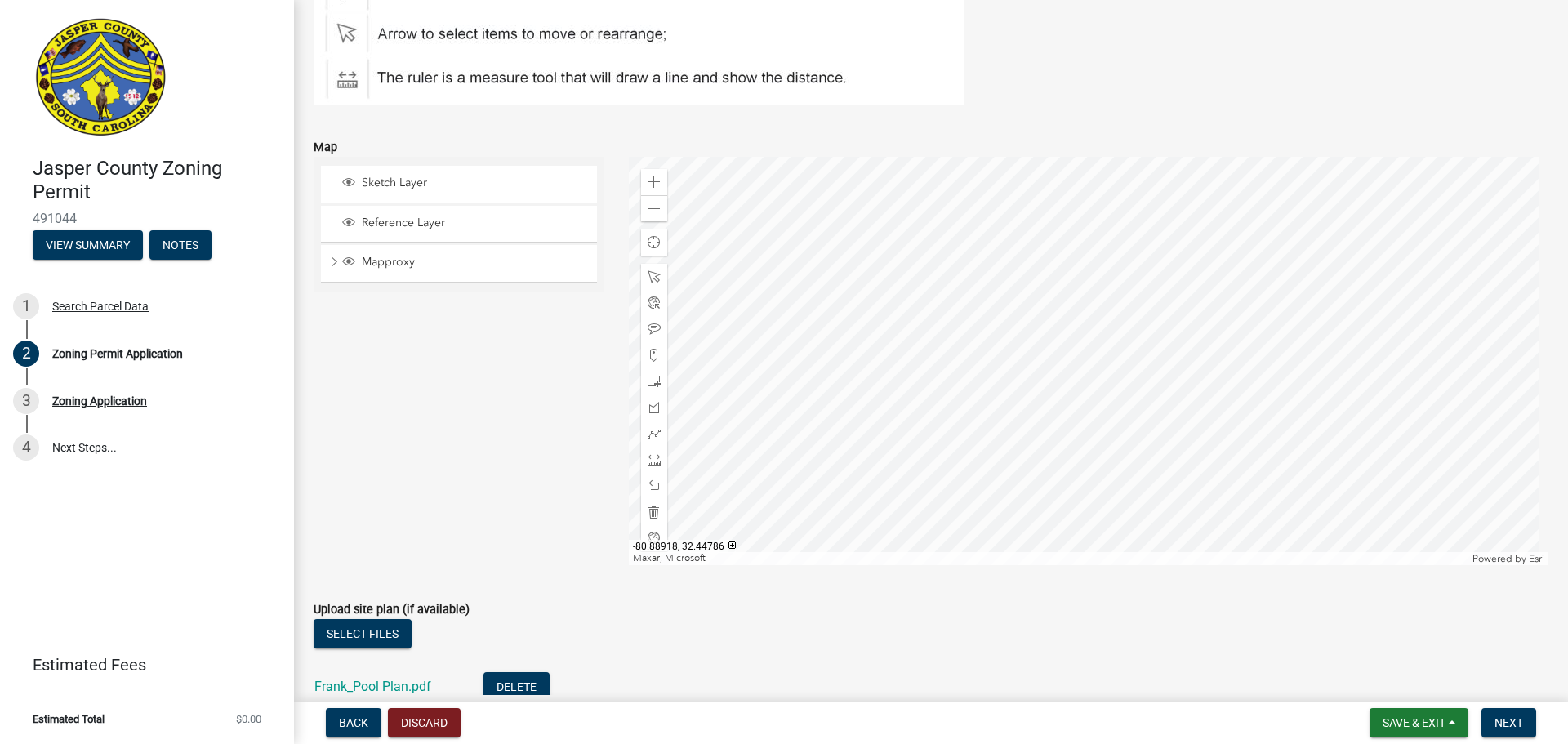
scroll to position [2695, 0]
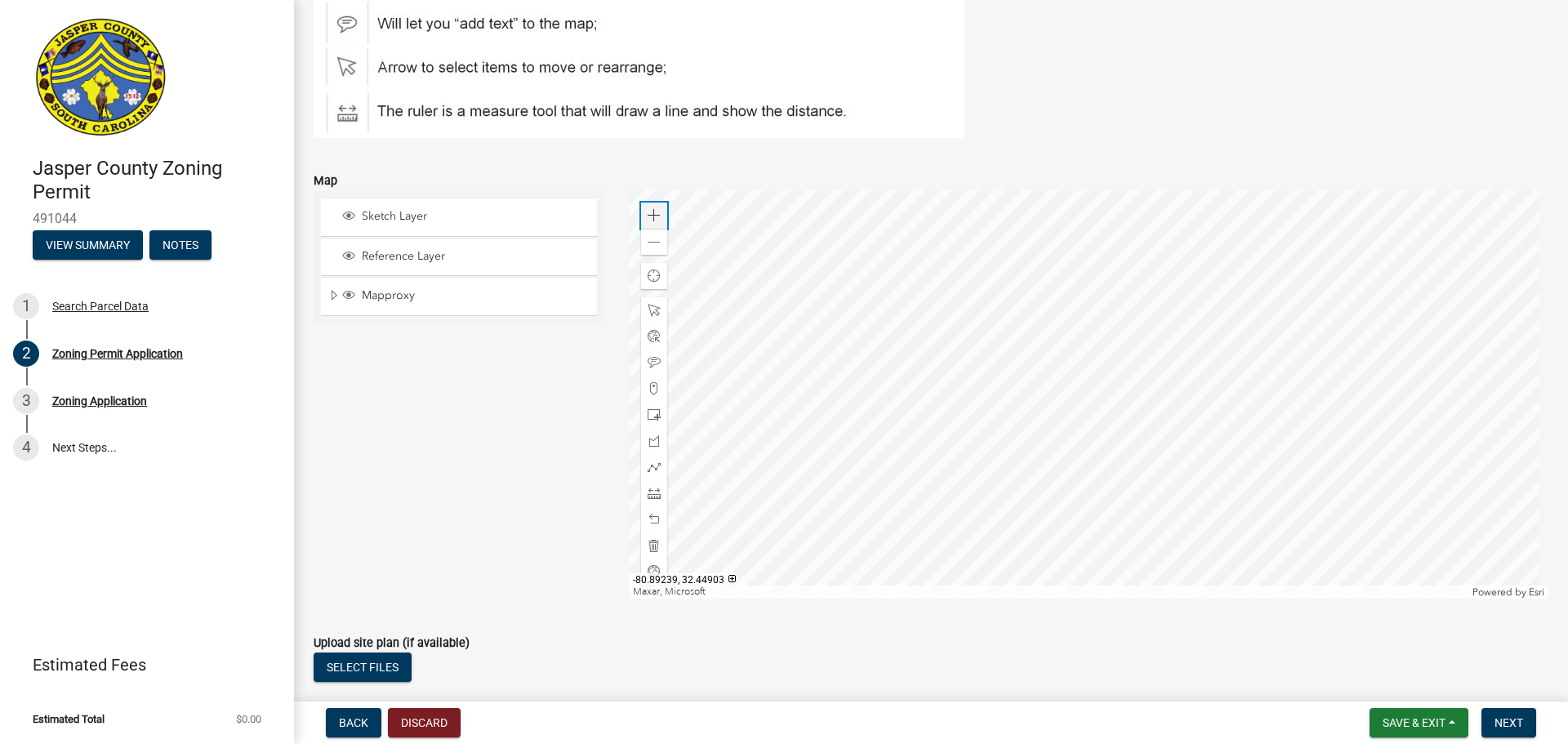
click at [651, 214] on span at bounding box center [654, 216] width 13 height 13
click at [647, 213] on span at bounding box center [654, 216] width 13 height 13
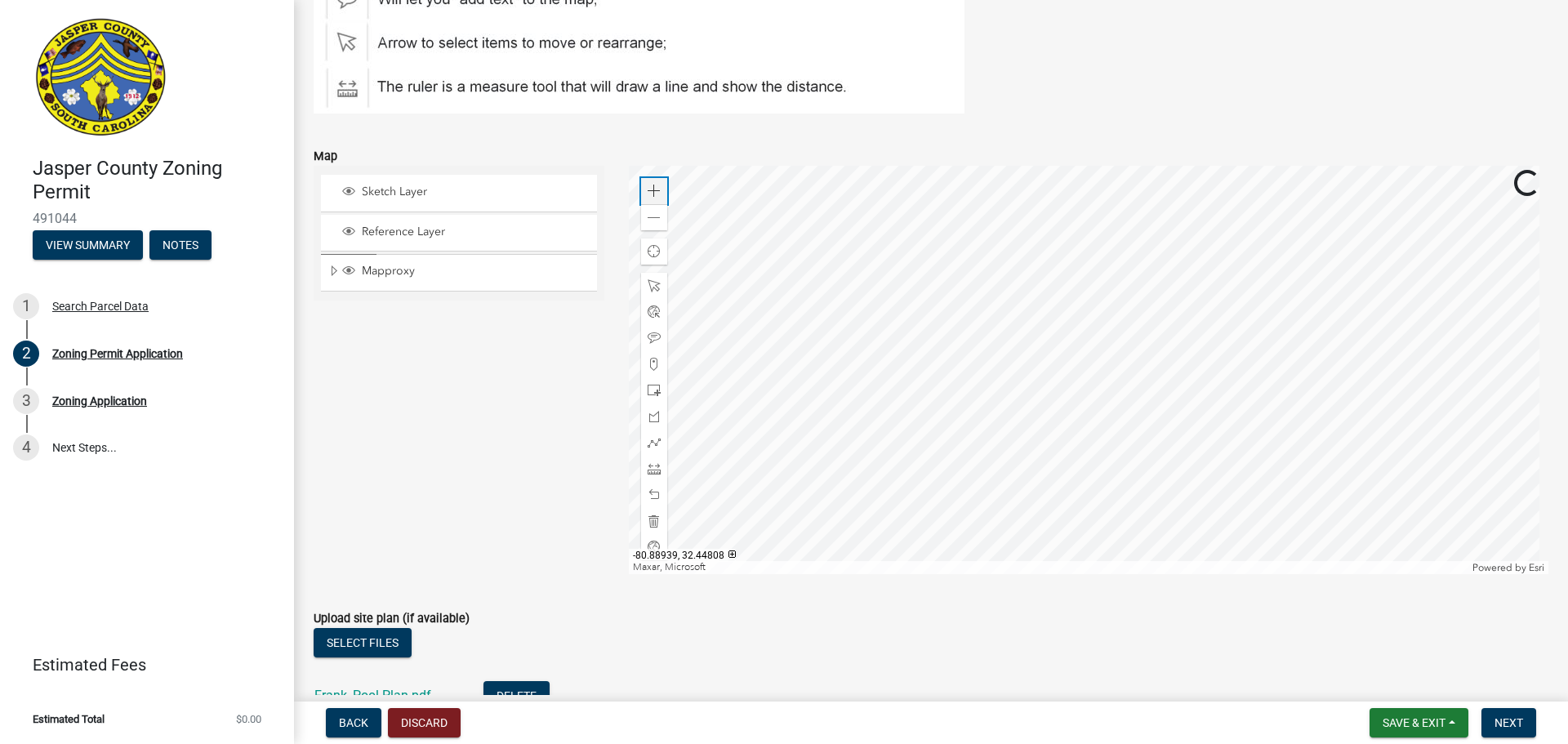
scroll to position [2613, 0]
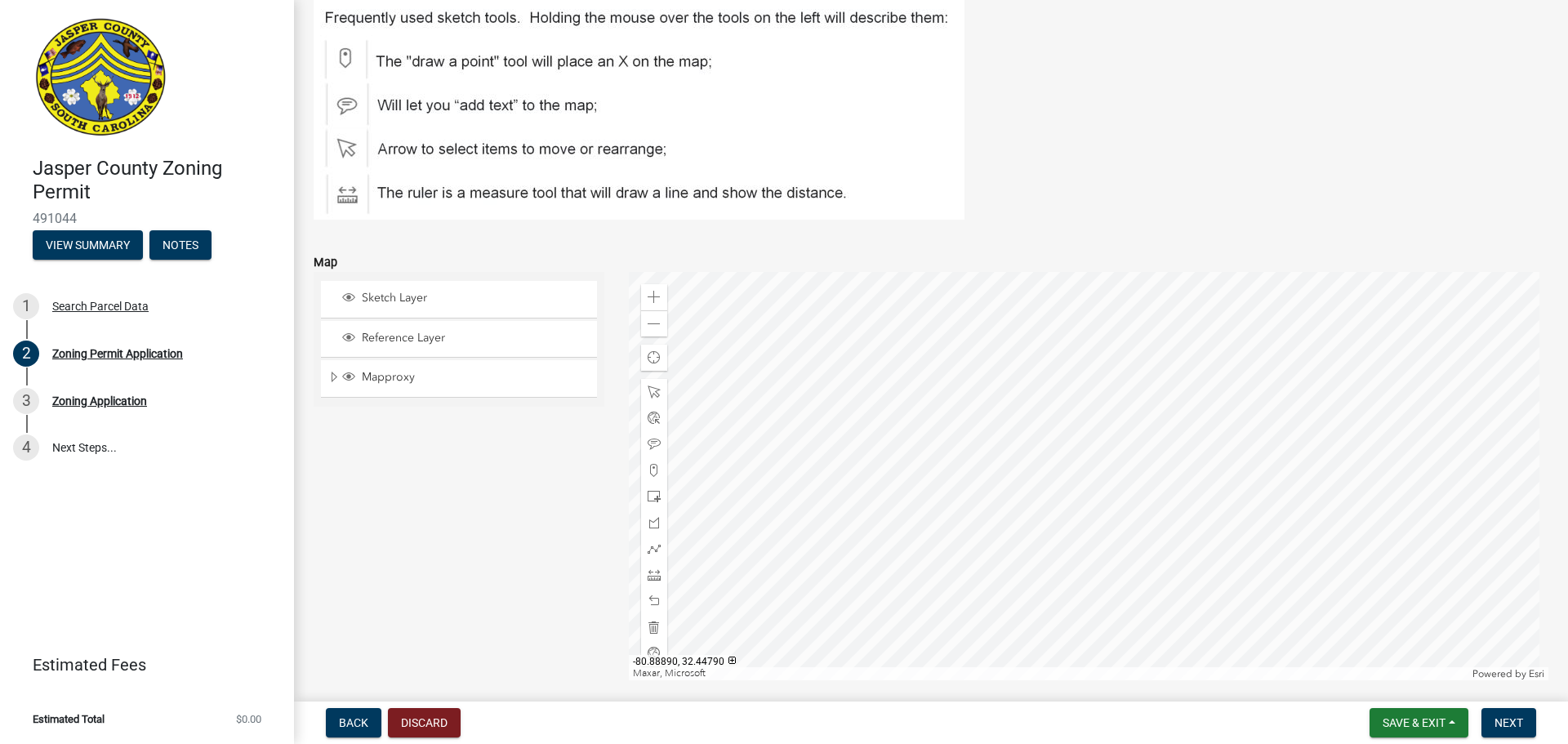
click at [1215, 624] on div at bounding box center [1089, 476] width 920 height 408
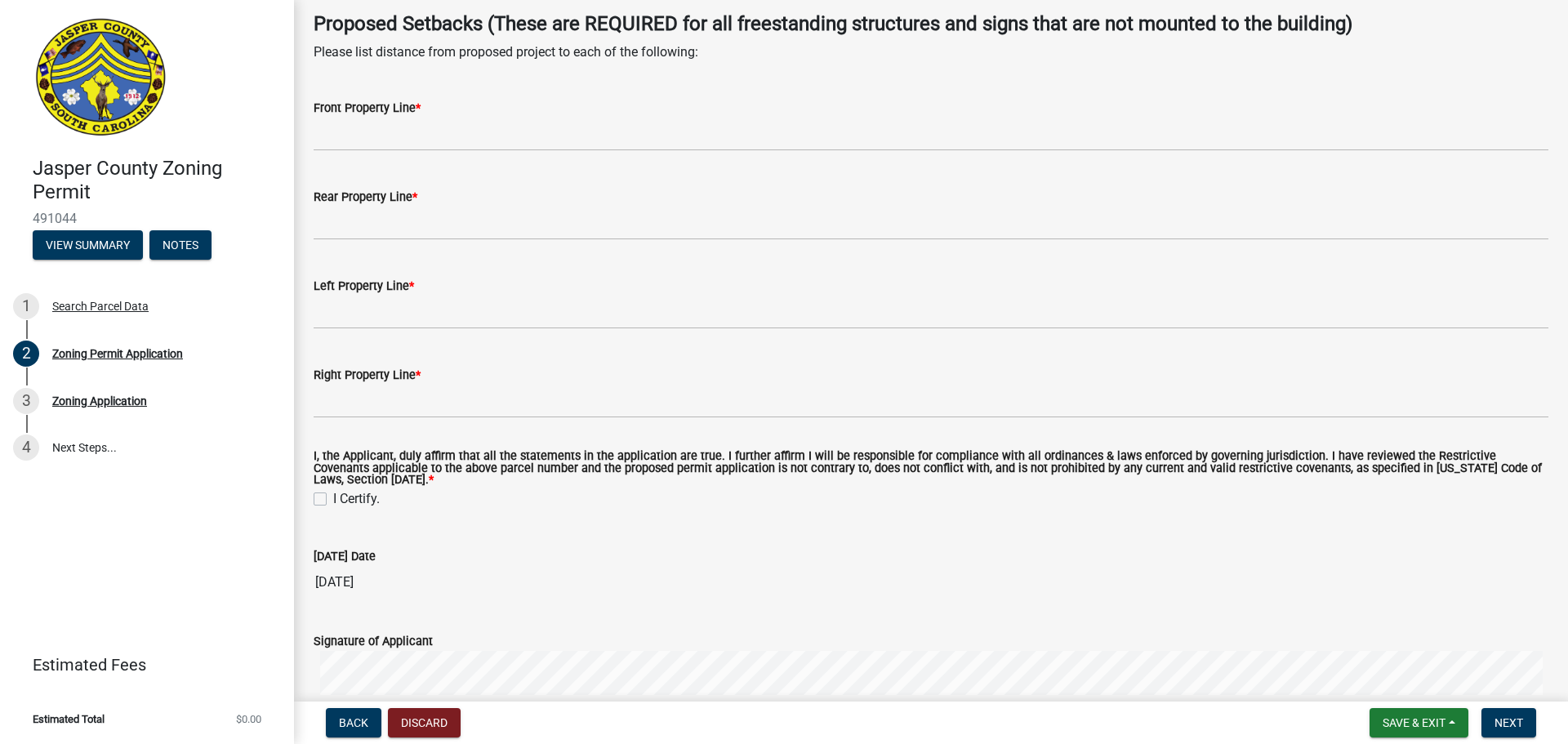
scroll to position [3430, 0]
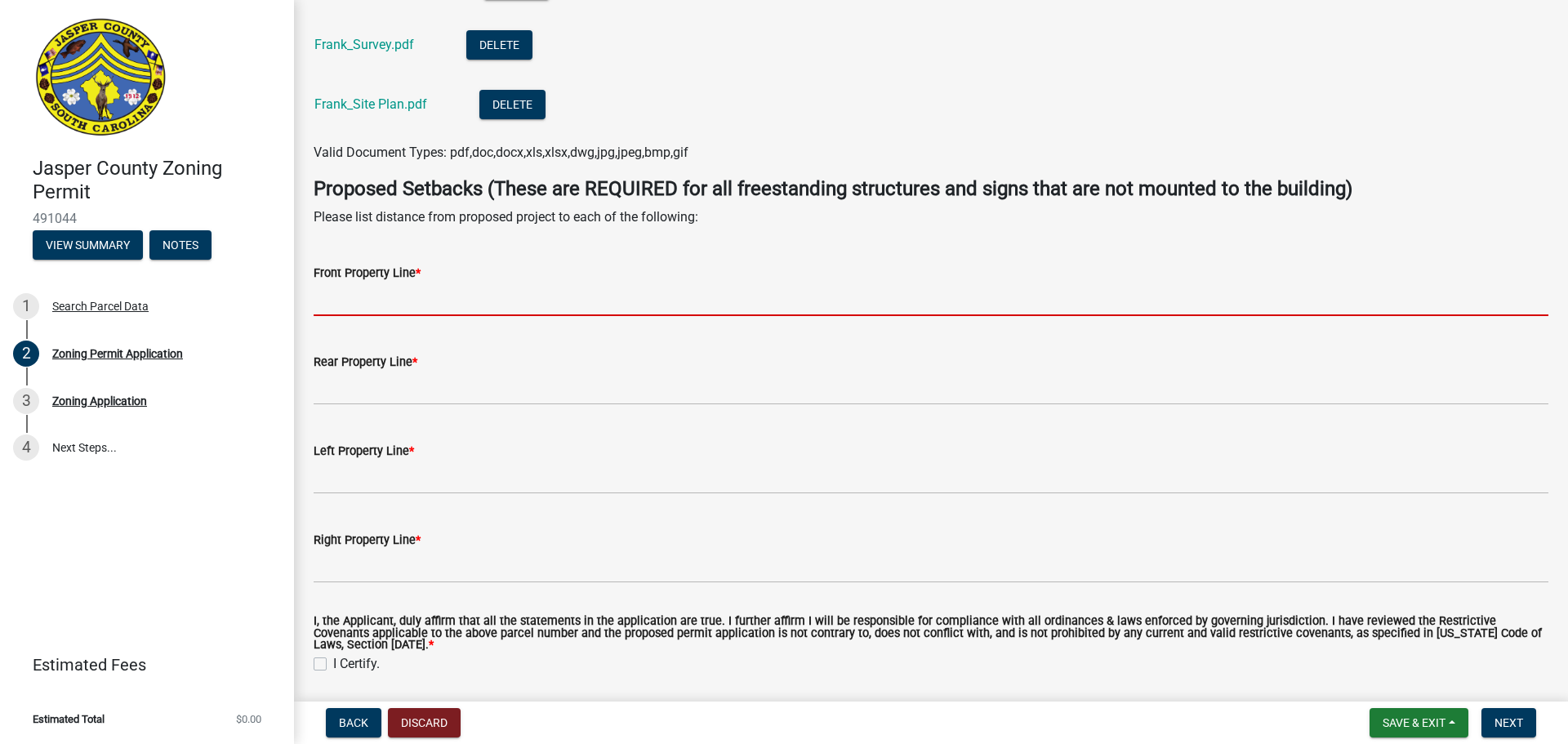
click at [368, 303] on input "Front Property Line *" at bounding box center [930, 299] width 1234 height 33
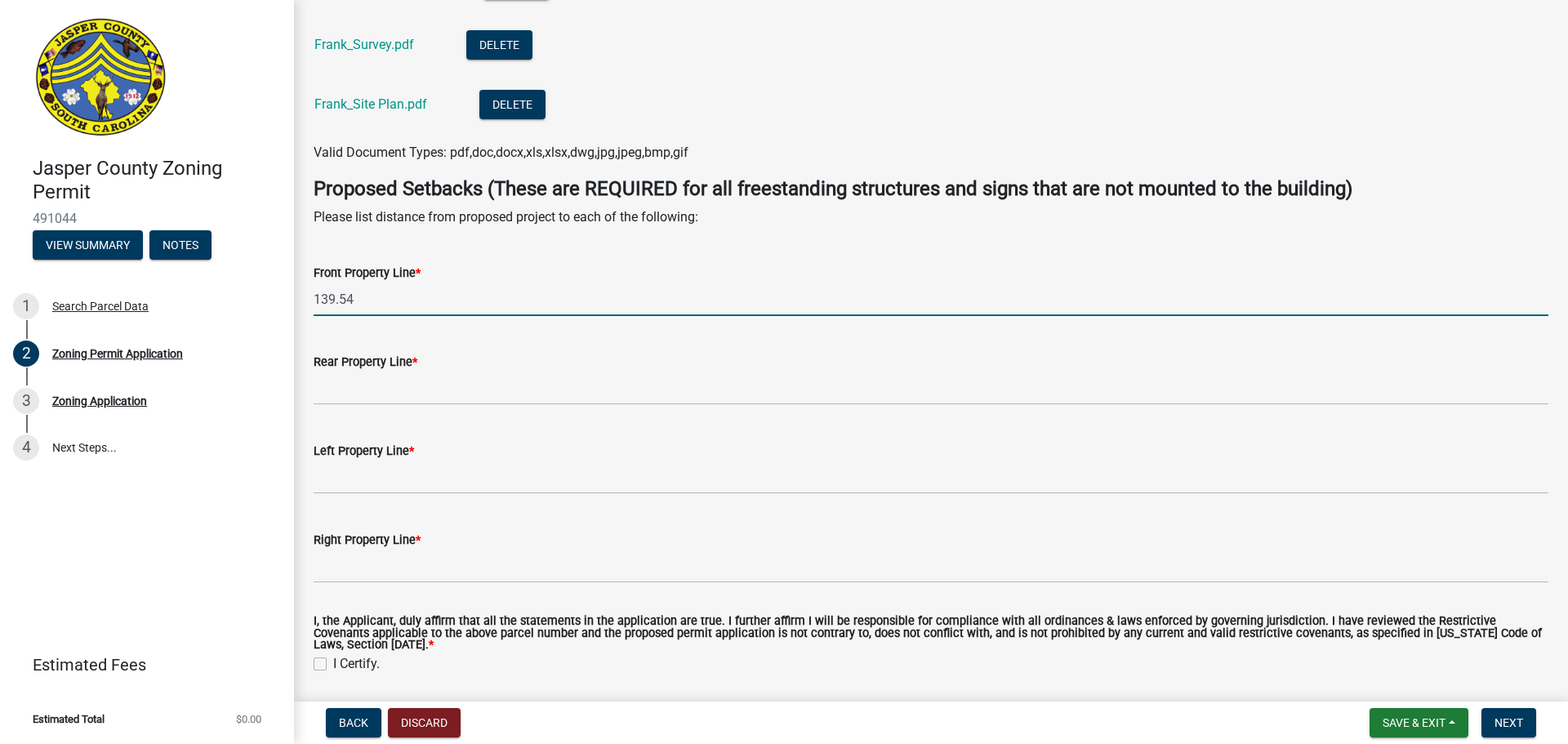
type input "139.54"
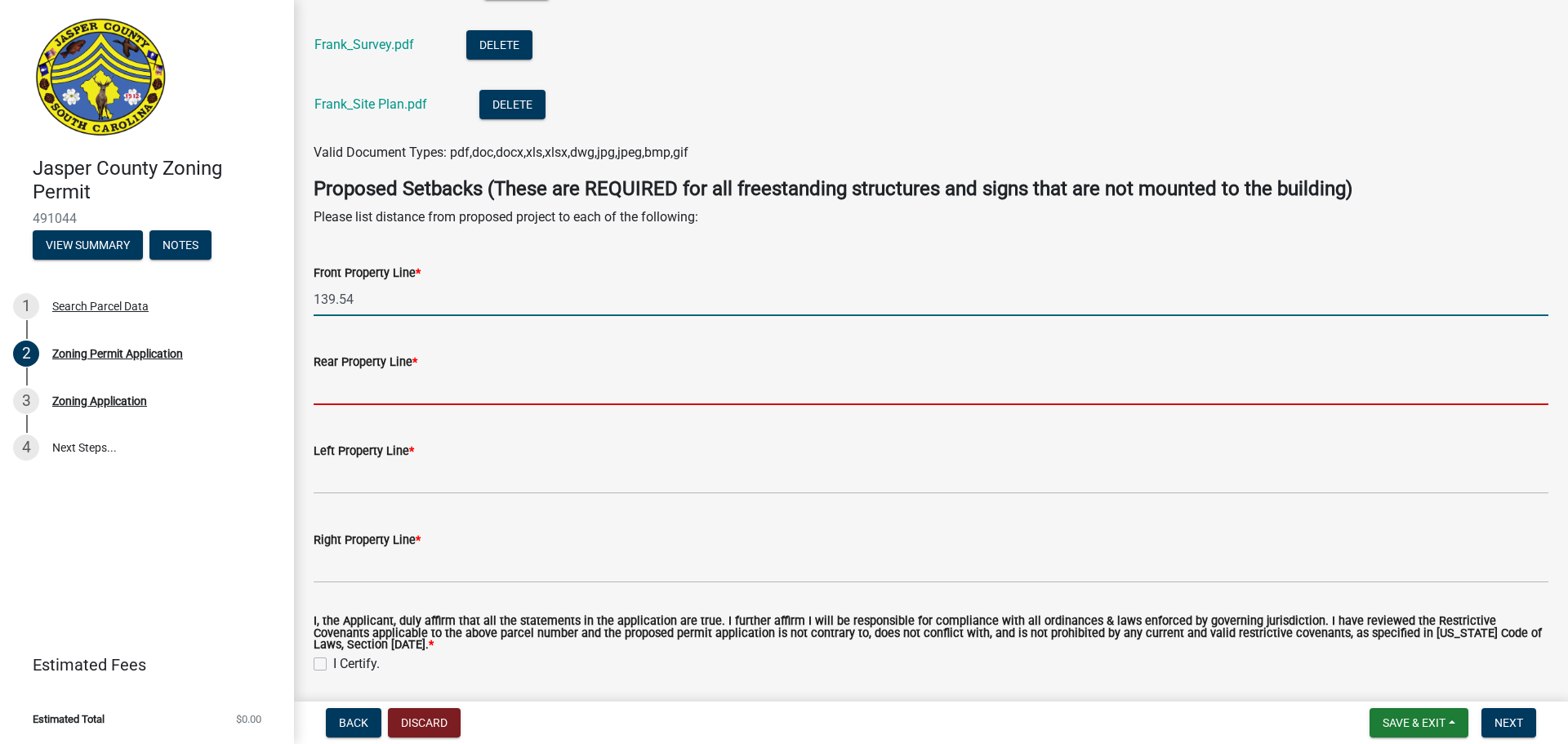
click at [337, 380] on input "Rear Property Line *" at bounding box center [930, 388] width 1234 height 33
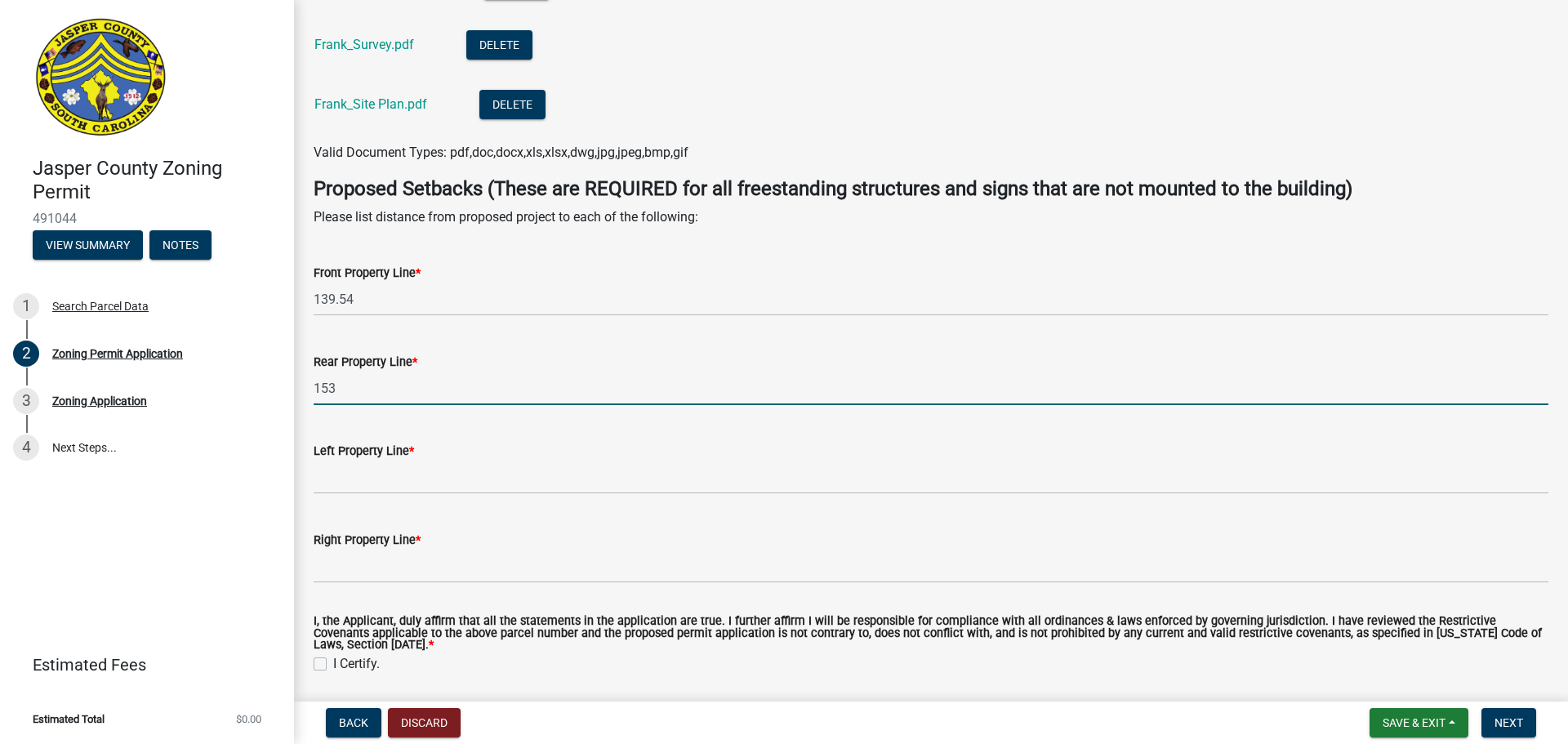
type input "153"
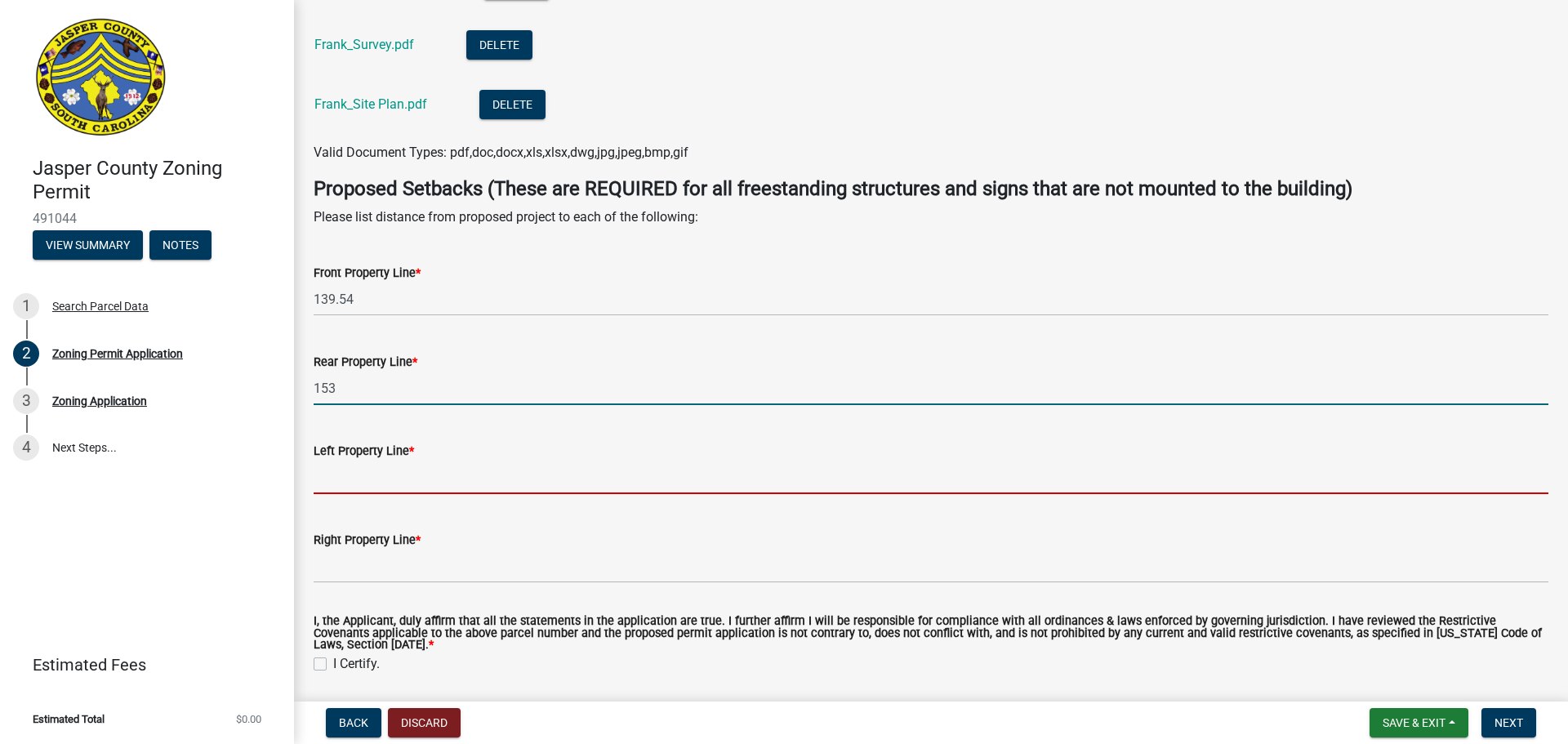
click at [332, 486] on input "Left Property Line *" at bounding box center [930, 478] width 1234 height 33
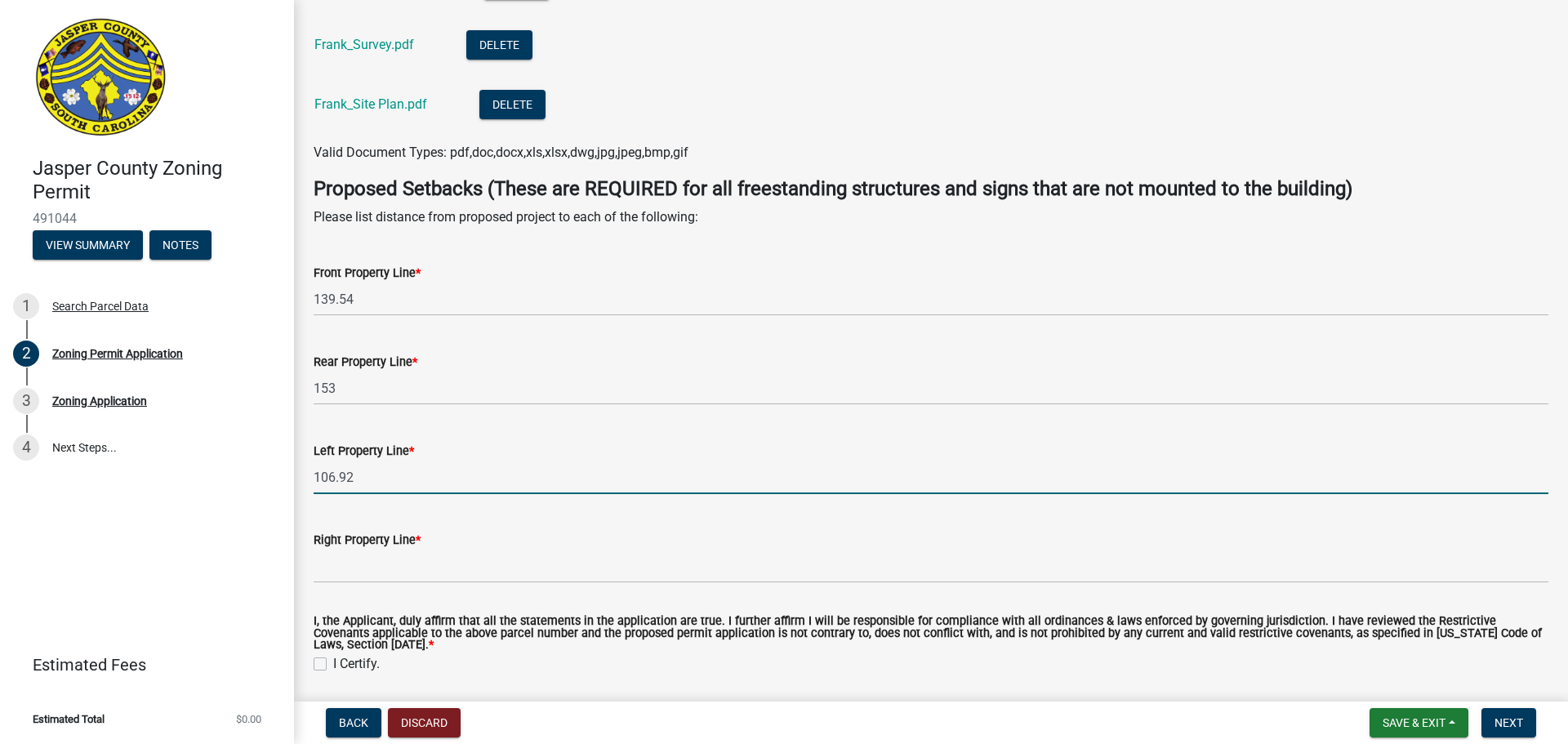
type input "106.92"
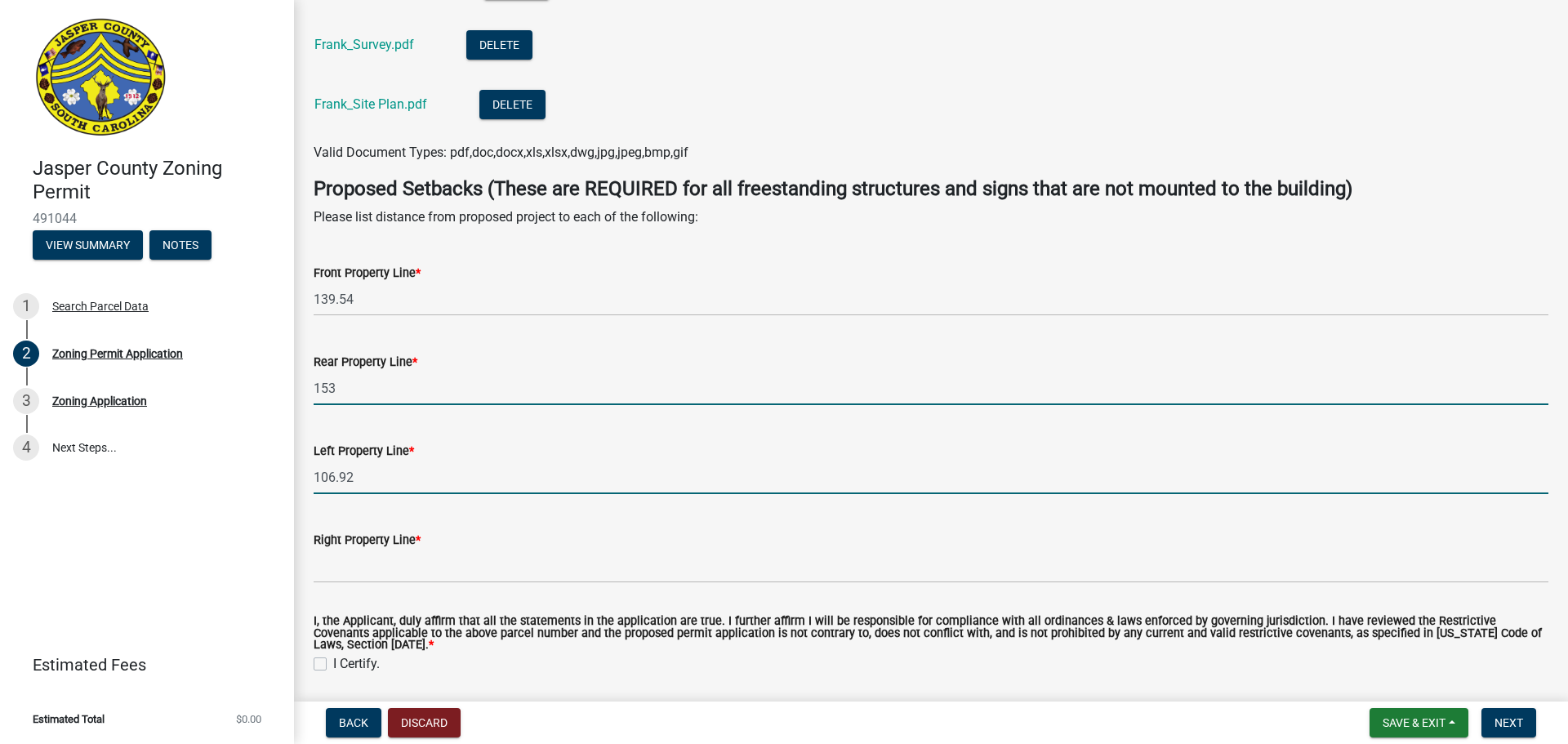
click at [354, 391] on input "153" at bounding box center [930, 388] width 1234 height 33
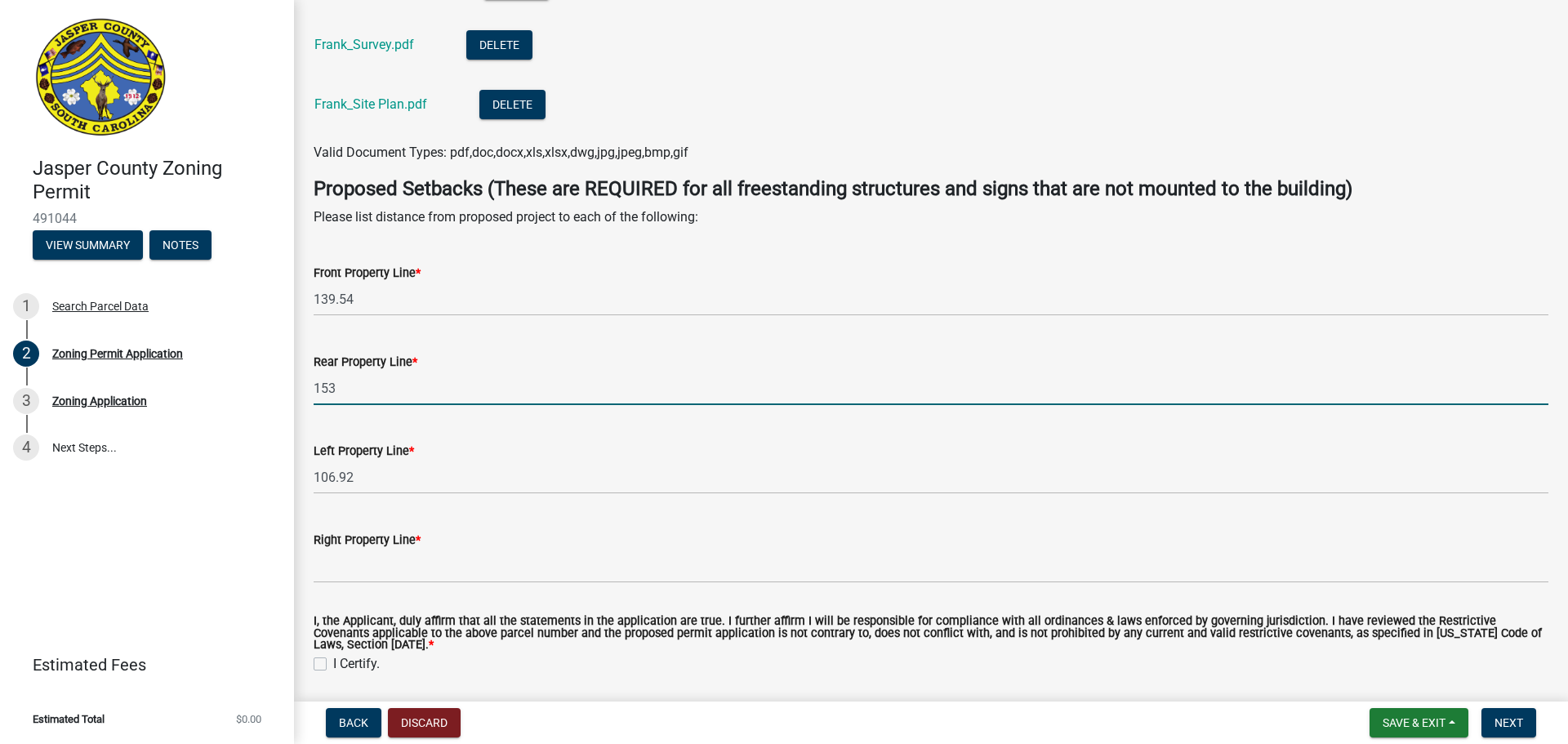
click at [364, 383] on input "153" at bounding box center [930, 388] width 1234 height 33
type input "1"
type input "41.16"
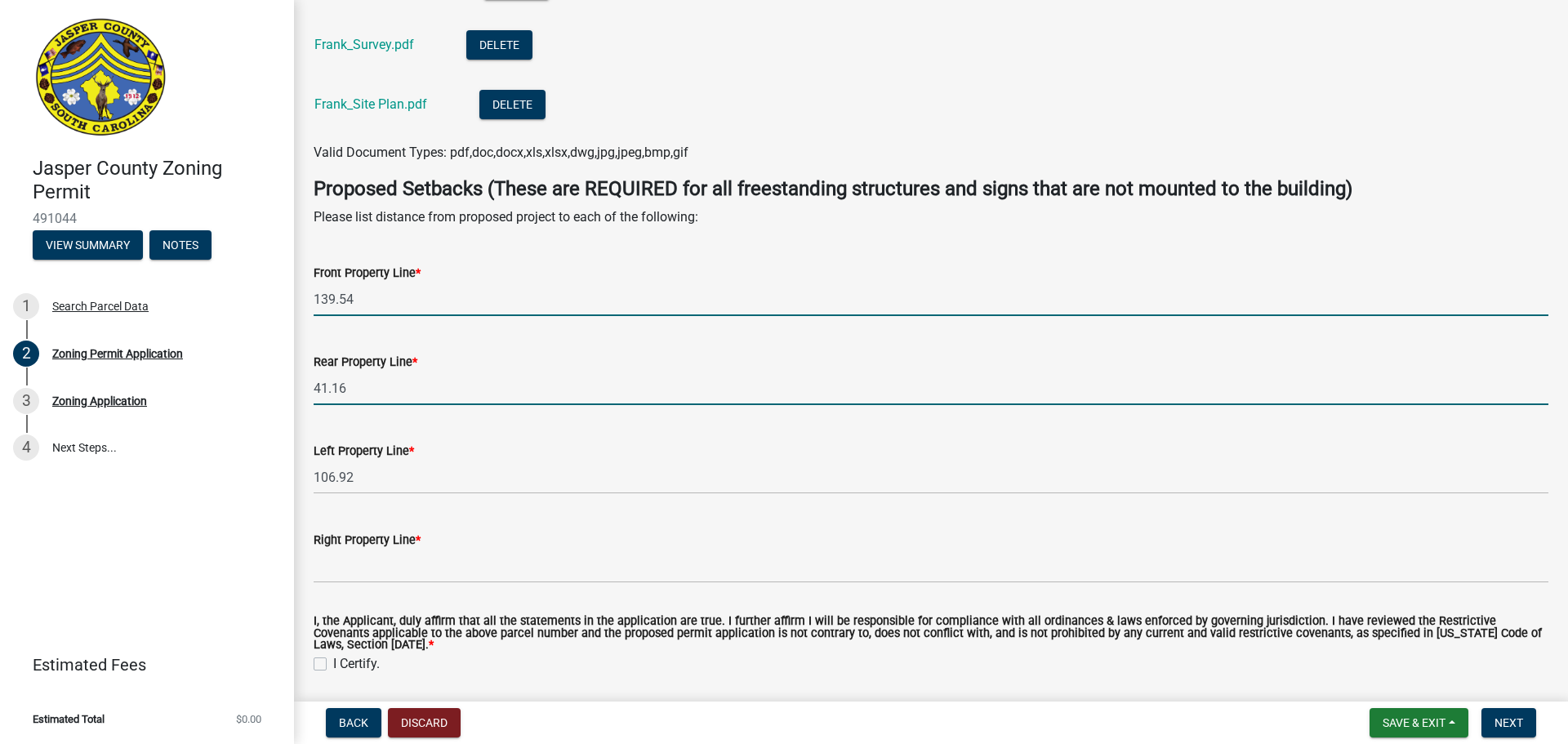
click at [374, 289] on input "139.54" at bounding box center [930, 299] width 1234 height 33
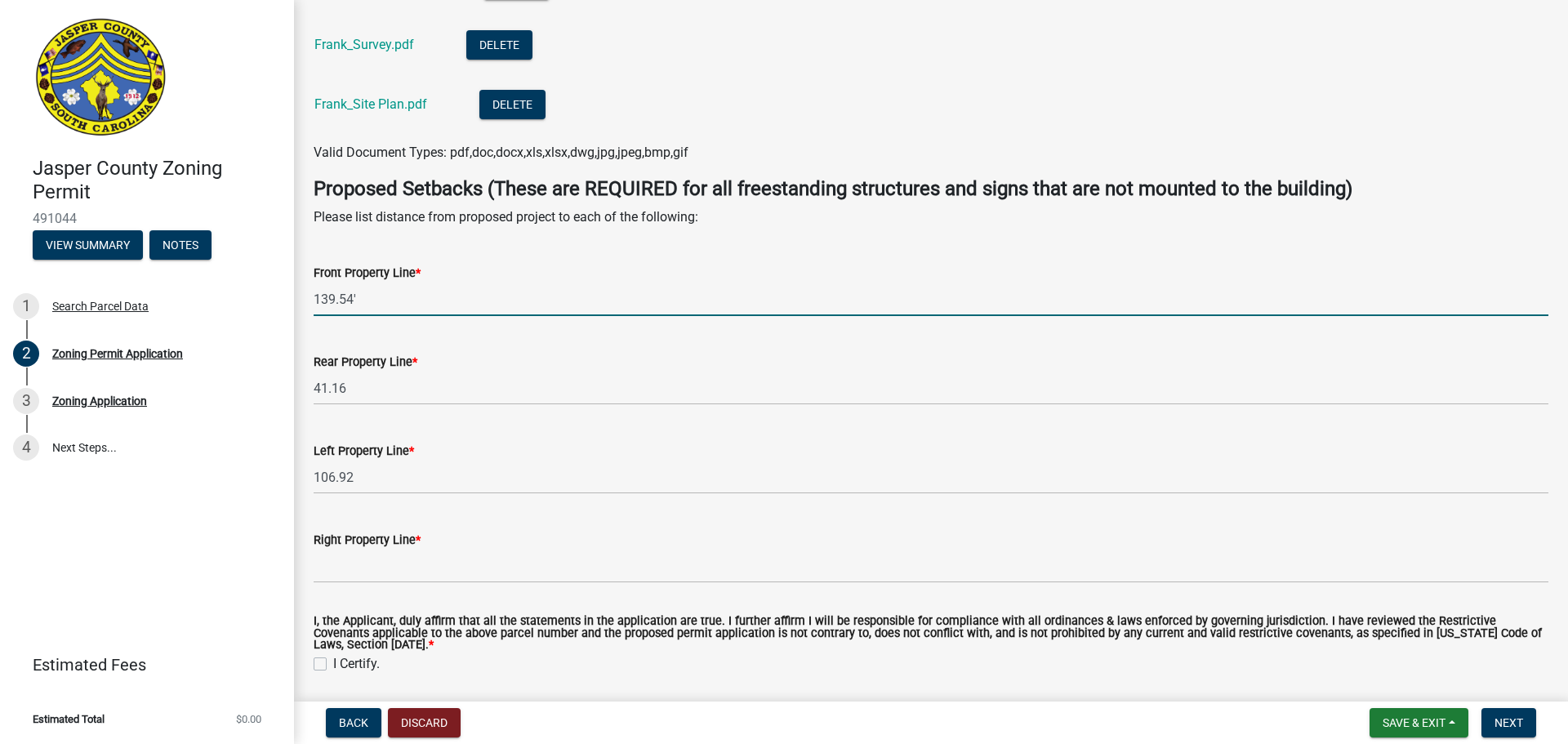
type input "139.54'"
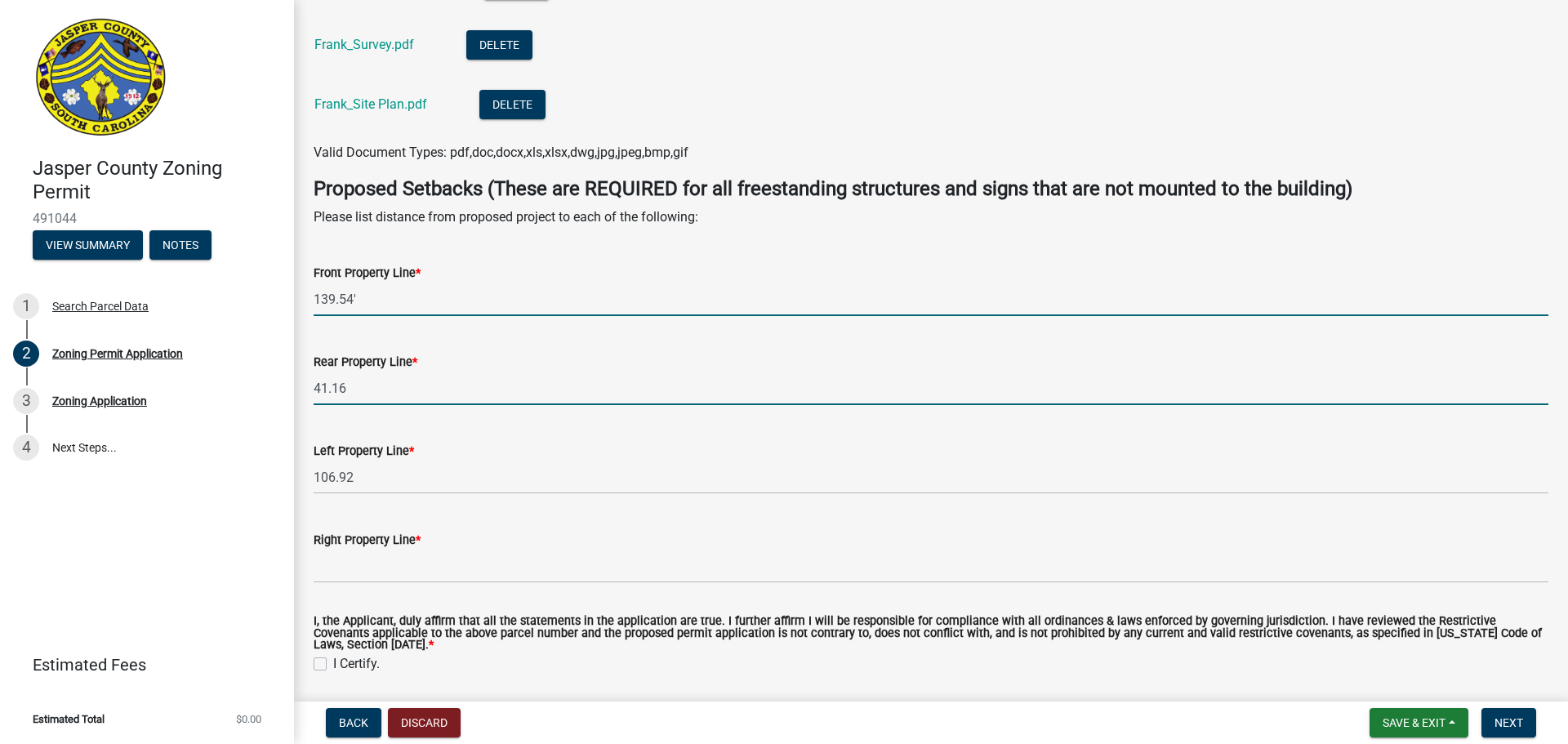
click at [362, 384] on input "41.16" at bounding box center [930, 388] width 1234 height 33
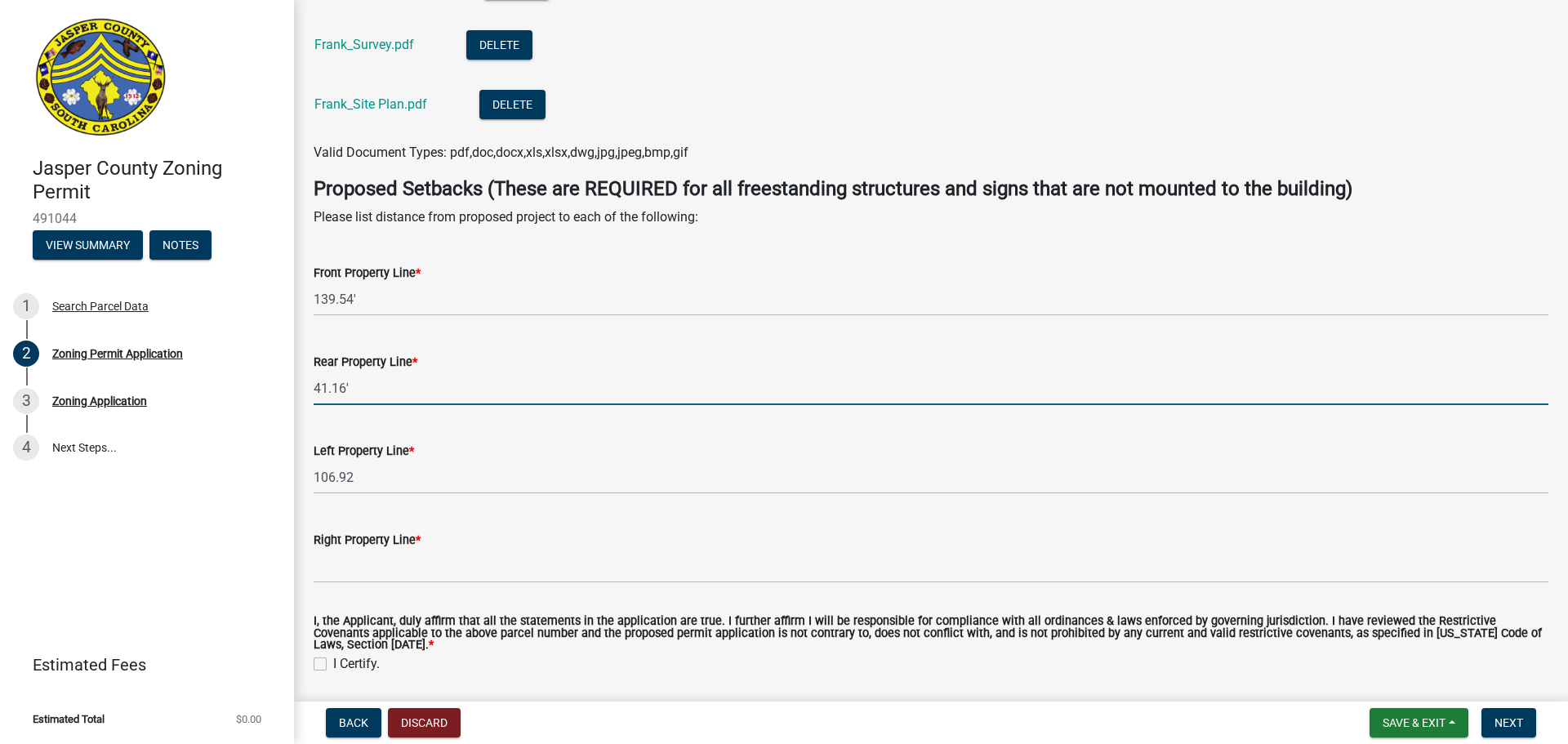
type input "41.16'"
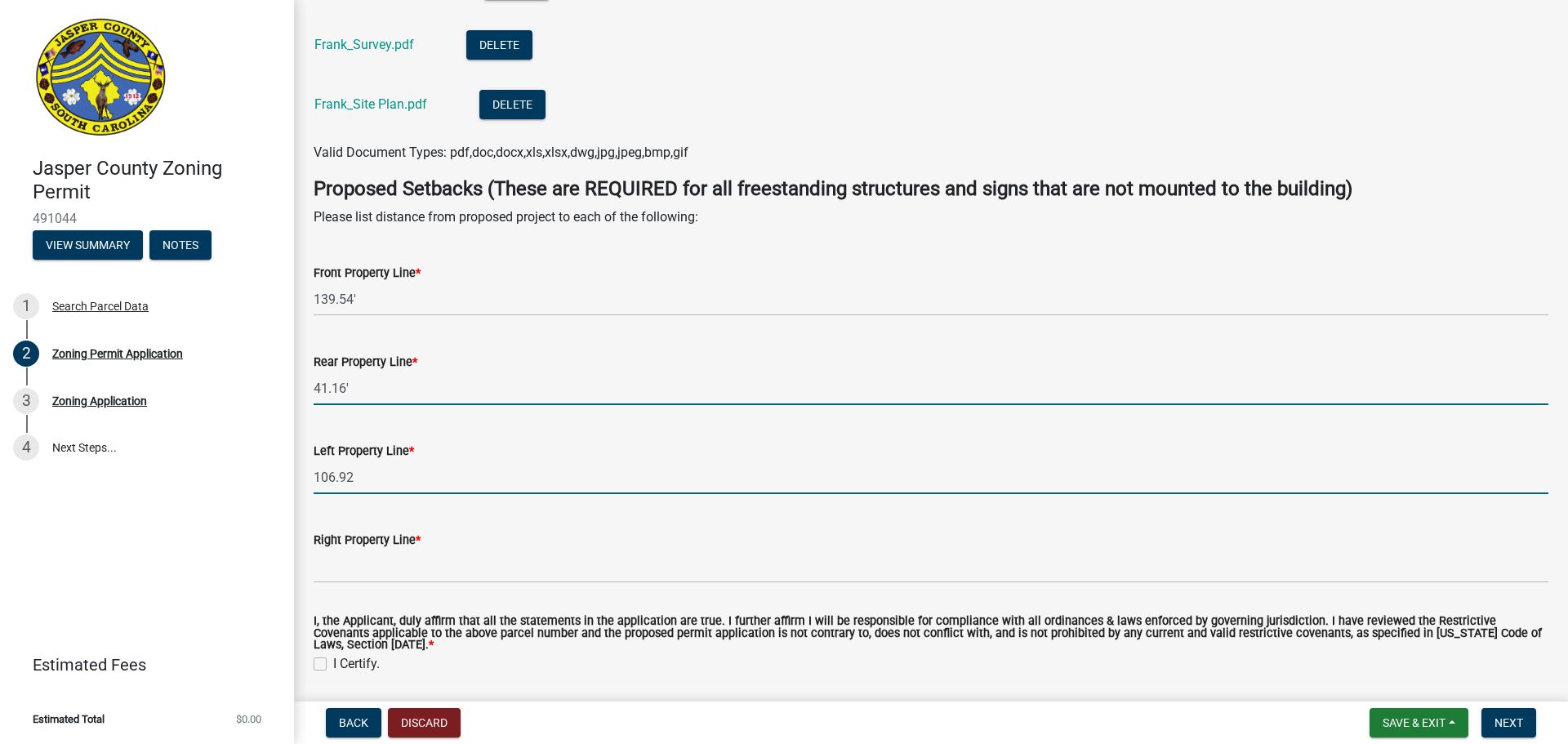
click at [360, 474] on input "106.92" at bounding box center [930, 478] width 1234 height 33
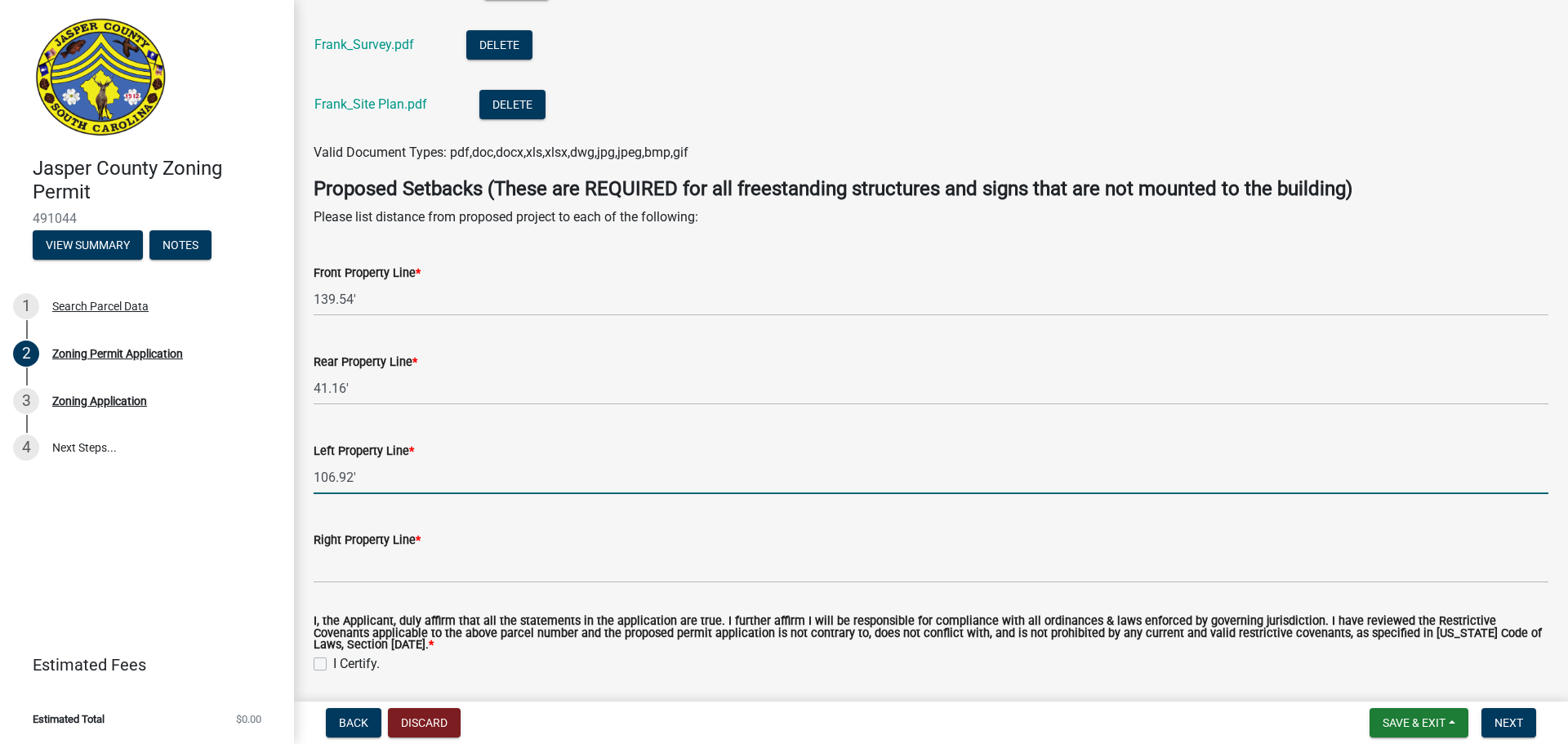
type input "106.92'"
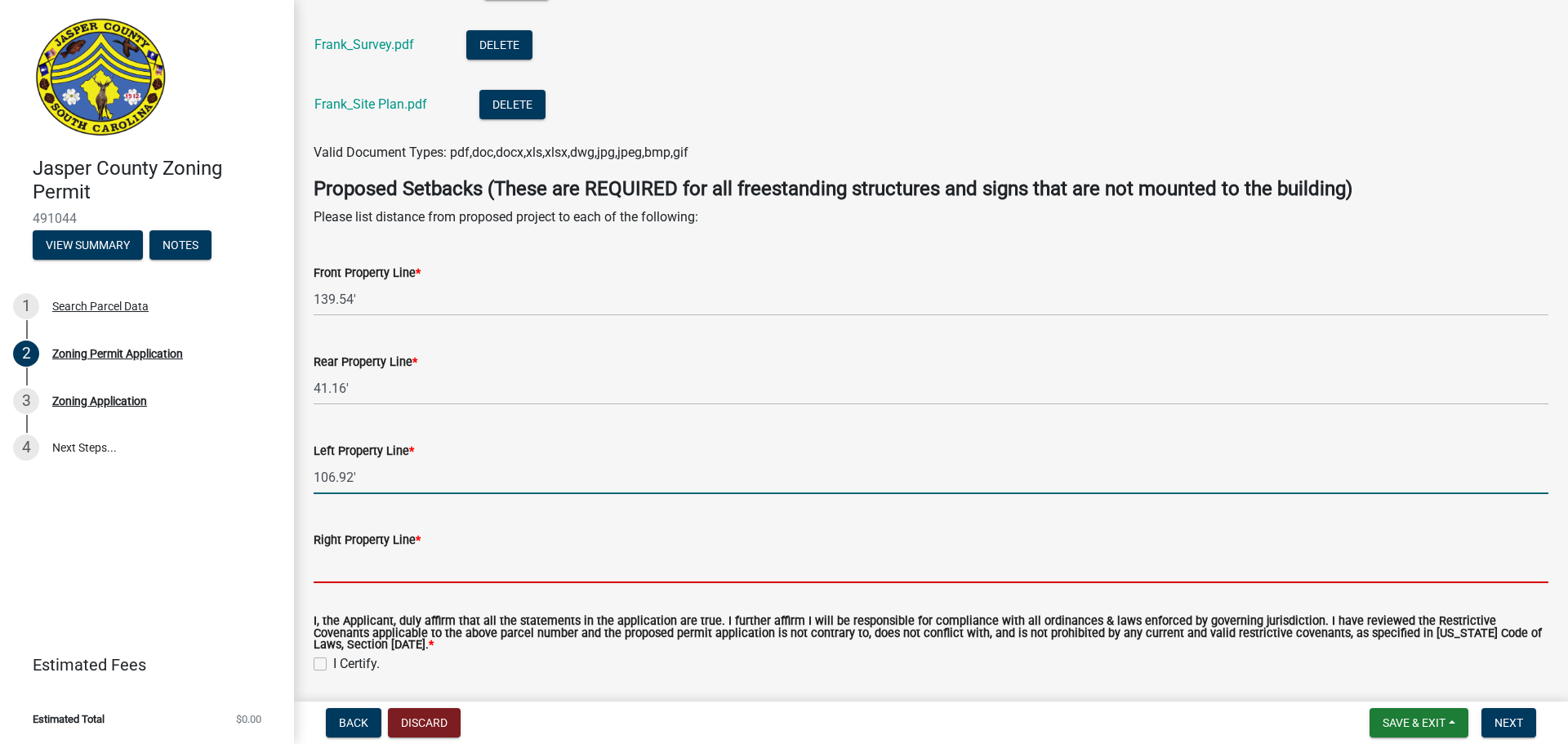
drag, startPoint x: 347, startPoint y: 569, endPoint x: 234, endPoint y: 540, distance: 116.7
click at [347, 569] on input "Right Property Line *" at bounding box center [930, 566] width 1234 height 33
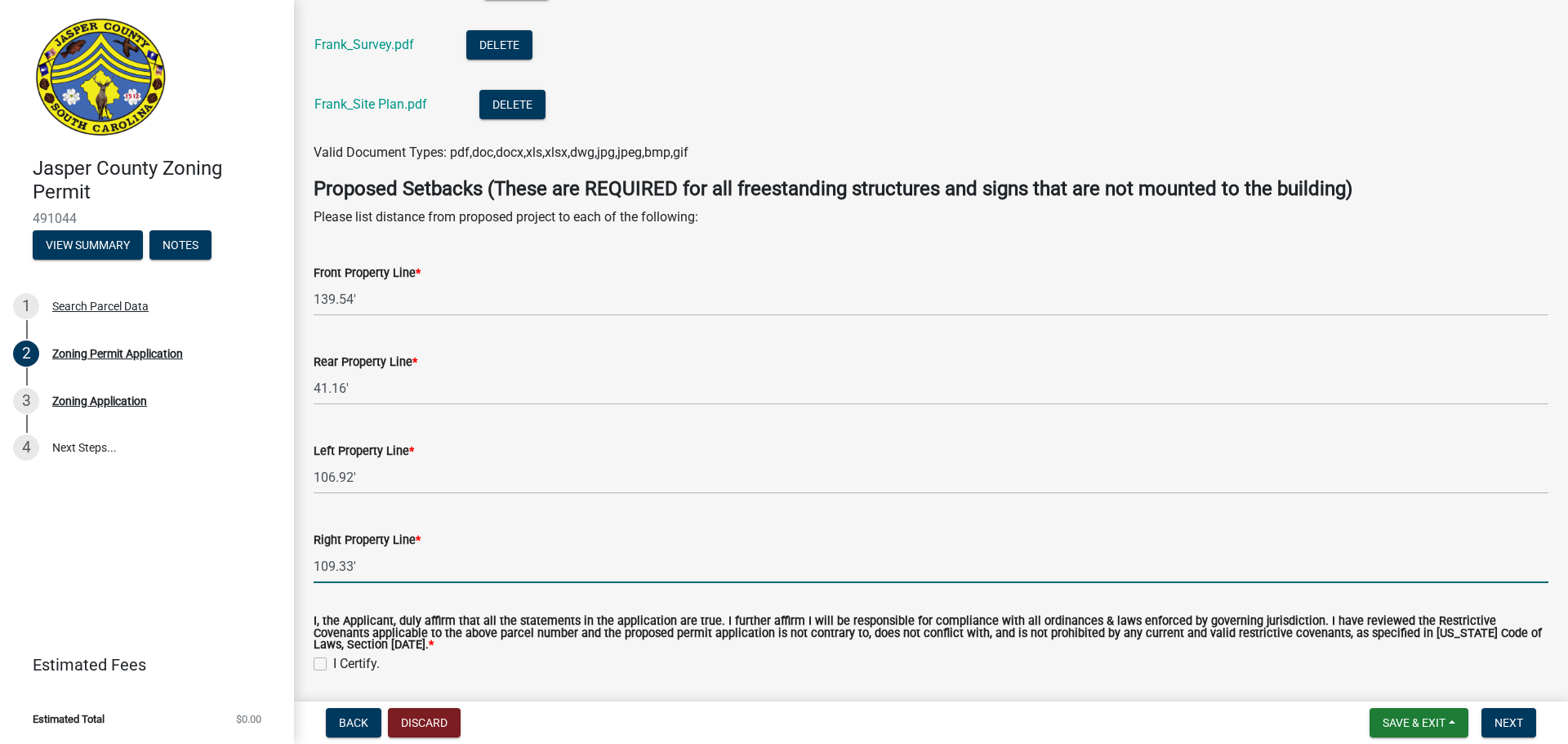
type input "109.33'"
click at [653, 632] on label "I, the Applicant, duly affirm that all the statements in the application are tr…" at bounding box center [930, 633] width 1234 height 35
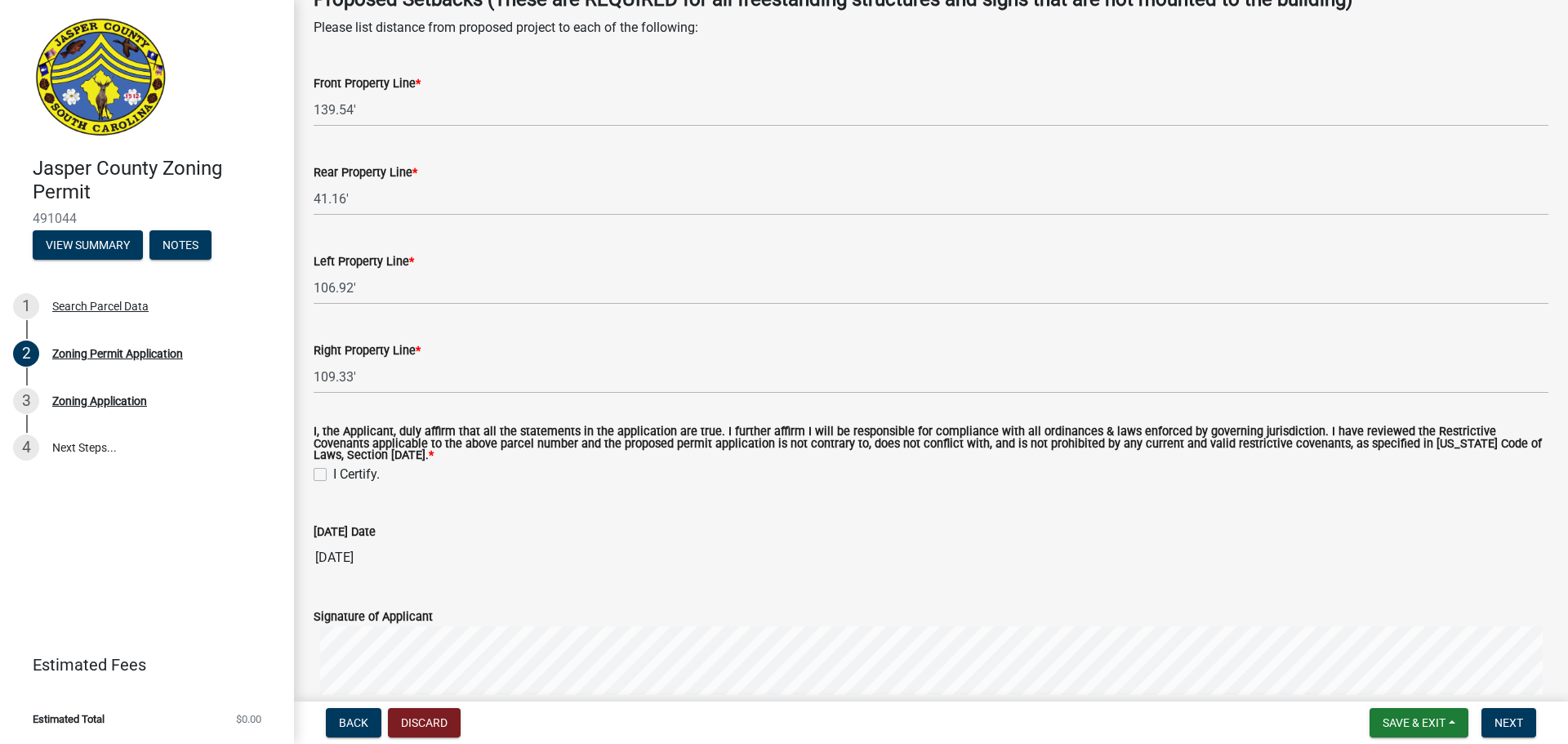
scroll to position [3675, 0]
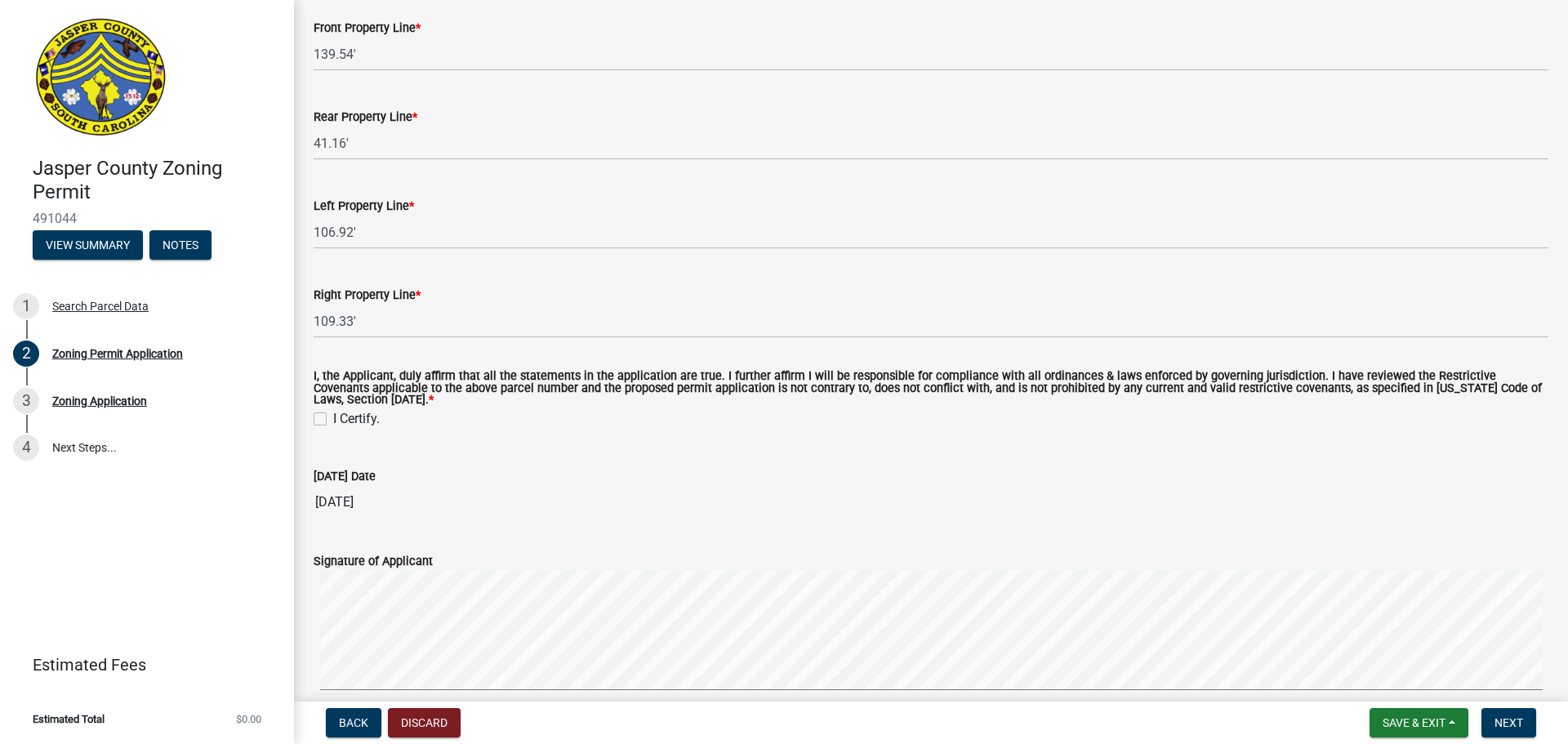
click at [333, 421] on label "I Certify." at bounding box center [356, 419] width 46 height 19
click at [333, 419] on input "I Certify." at bounding box center [338, 415] width 11 height 11
checkbox input "true"
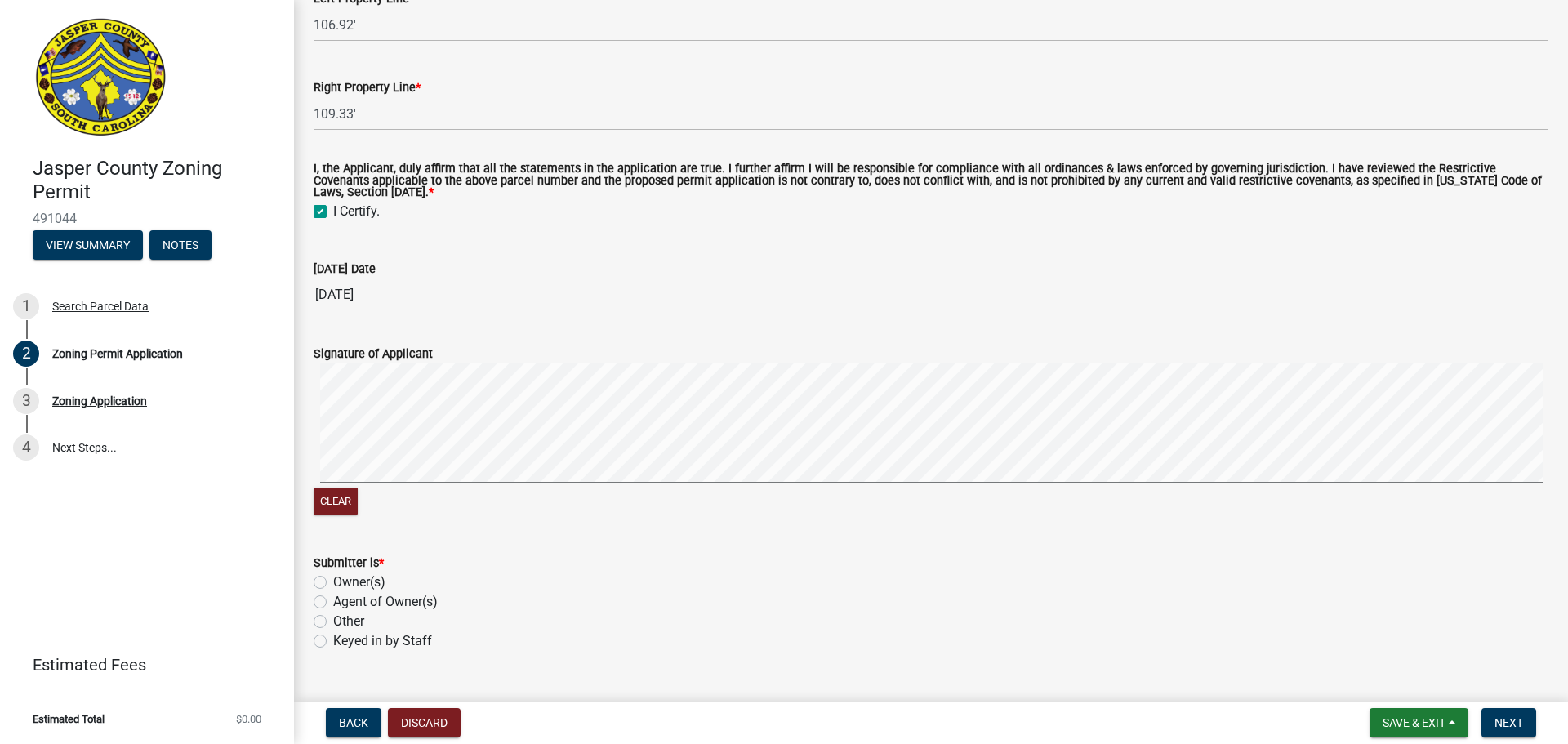
scroll to position [3917, 0]
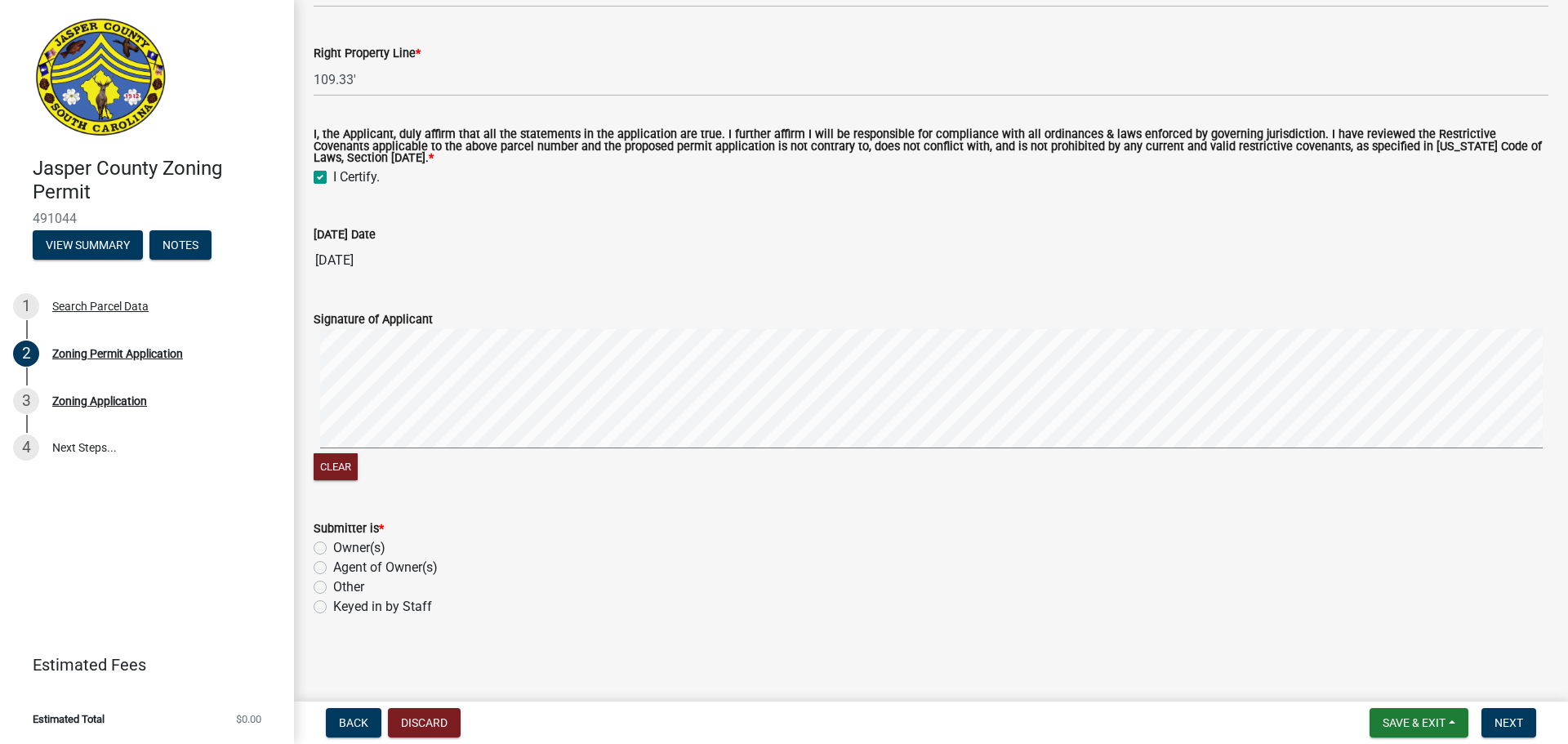
click at [333, 564] on label "Agent of Owner(s)" at bounding box center [384, 567] width 104 height 19
click at [333, 564] on input "Agent of Owner(s)" at bounding box center [338, 563] width 11 height 11
radio input "true"
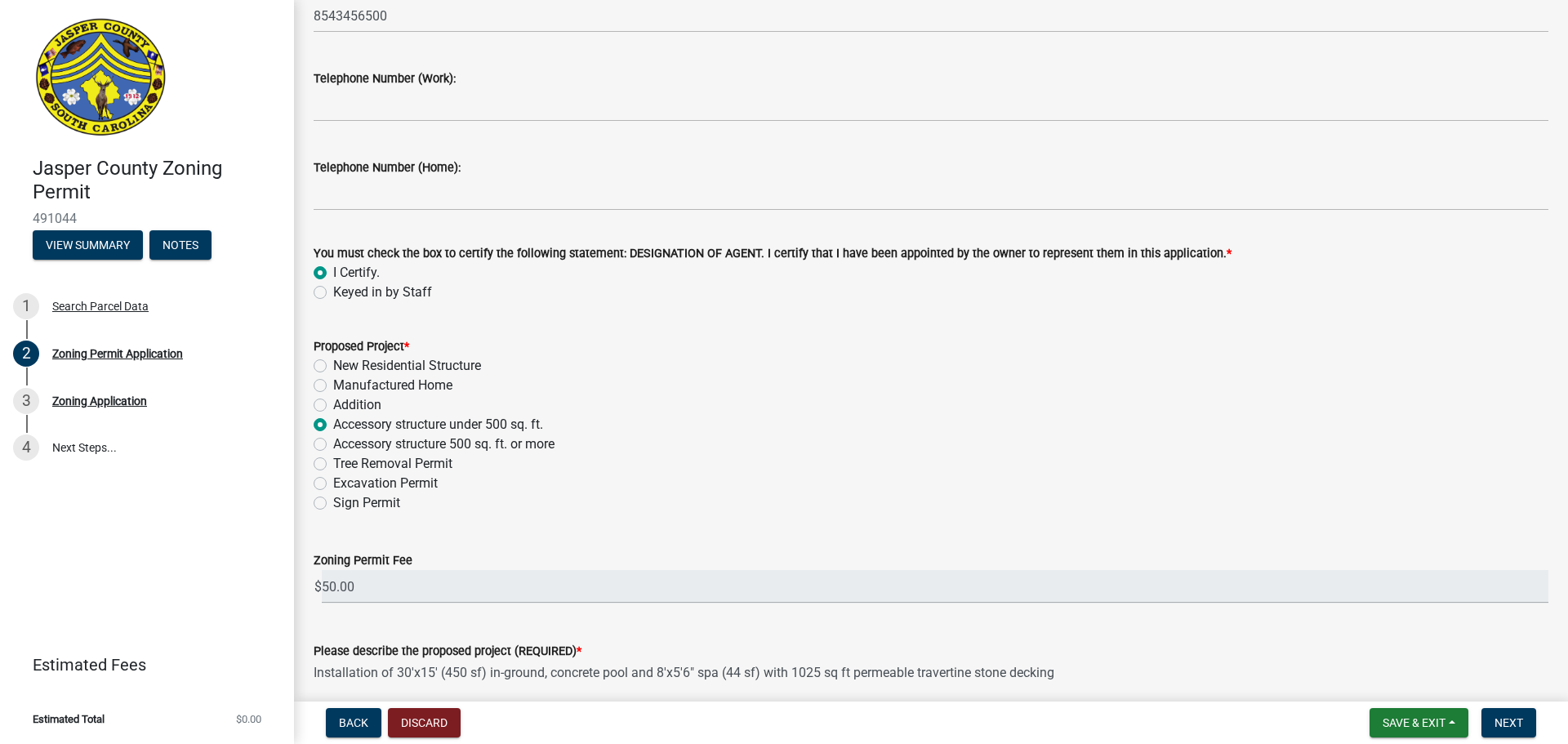
scroll to position [1712, 0]
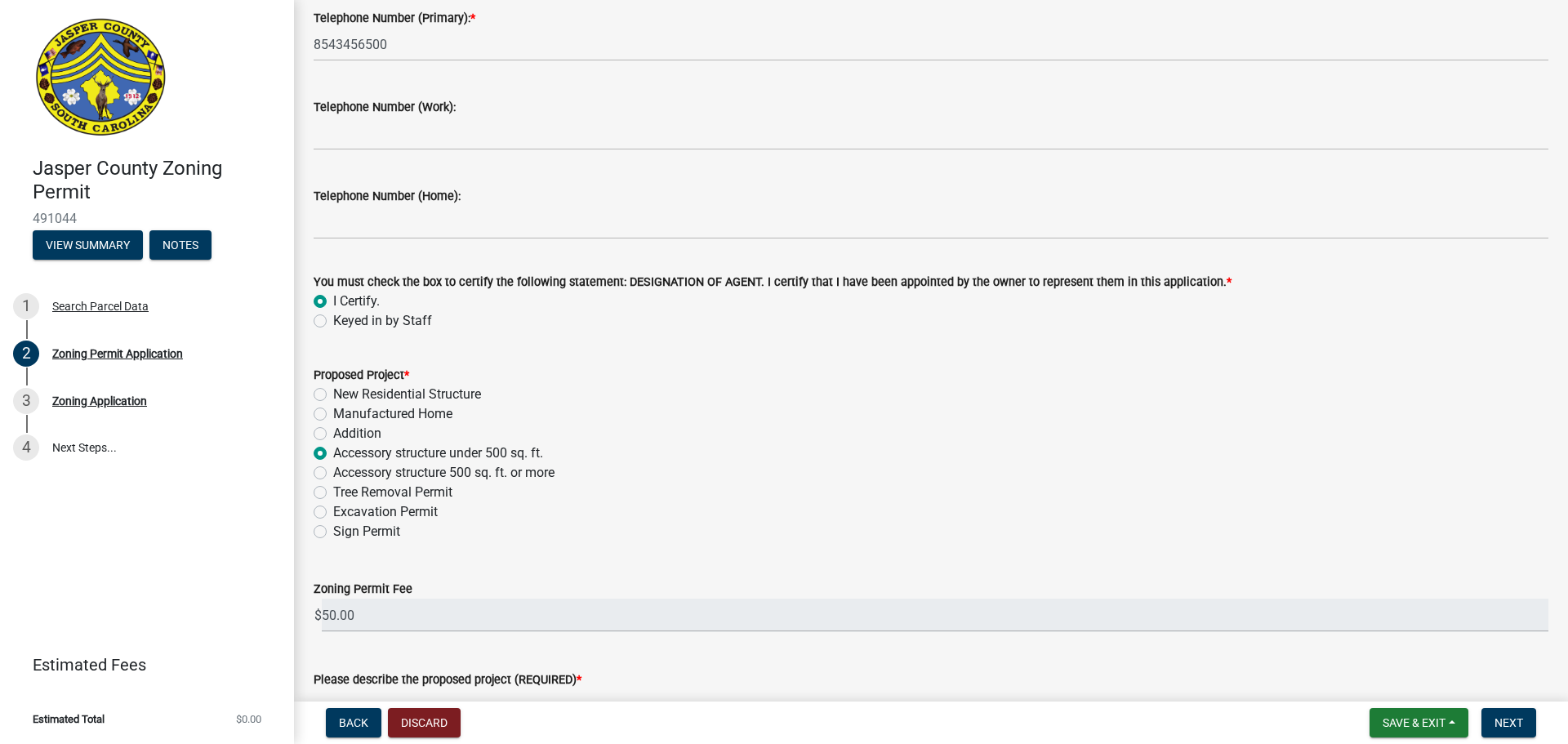
click at [333, 431] on label "Addition" at bounding box center [357, 433] width 48 height 19
click at [333, 431] on input "Addition" at bounding box center [338, 430] width 11 height 11
radio input "true"
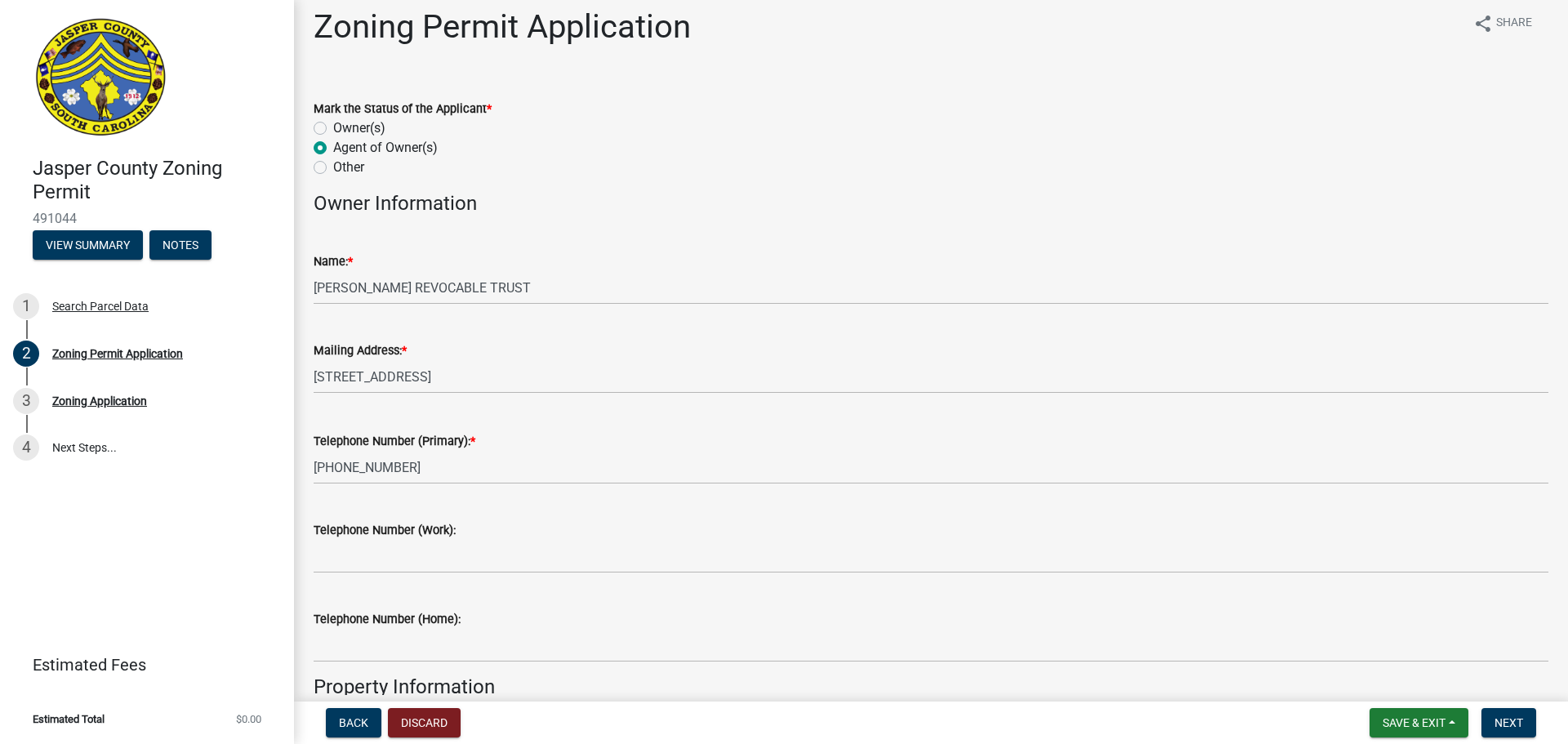
scroll to position [0, 0]
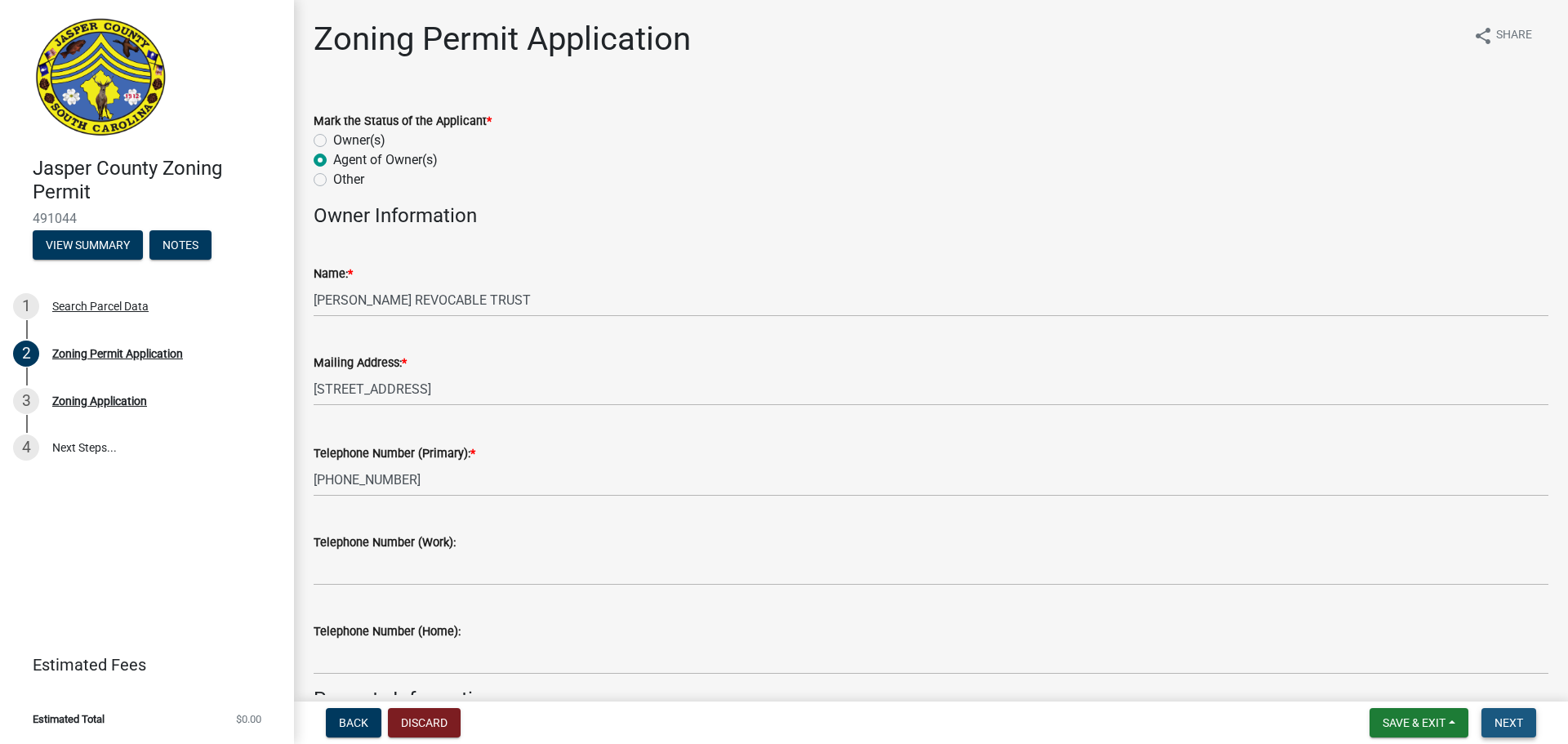
click at [1495, 717] on span "Next" at bounding box center [1508, 723] width 29 height 13
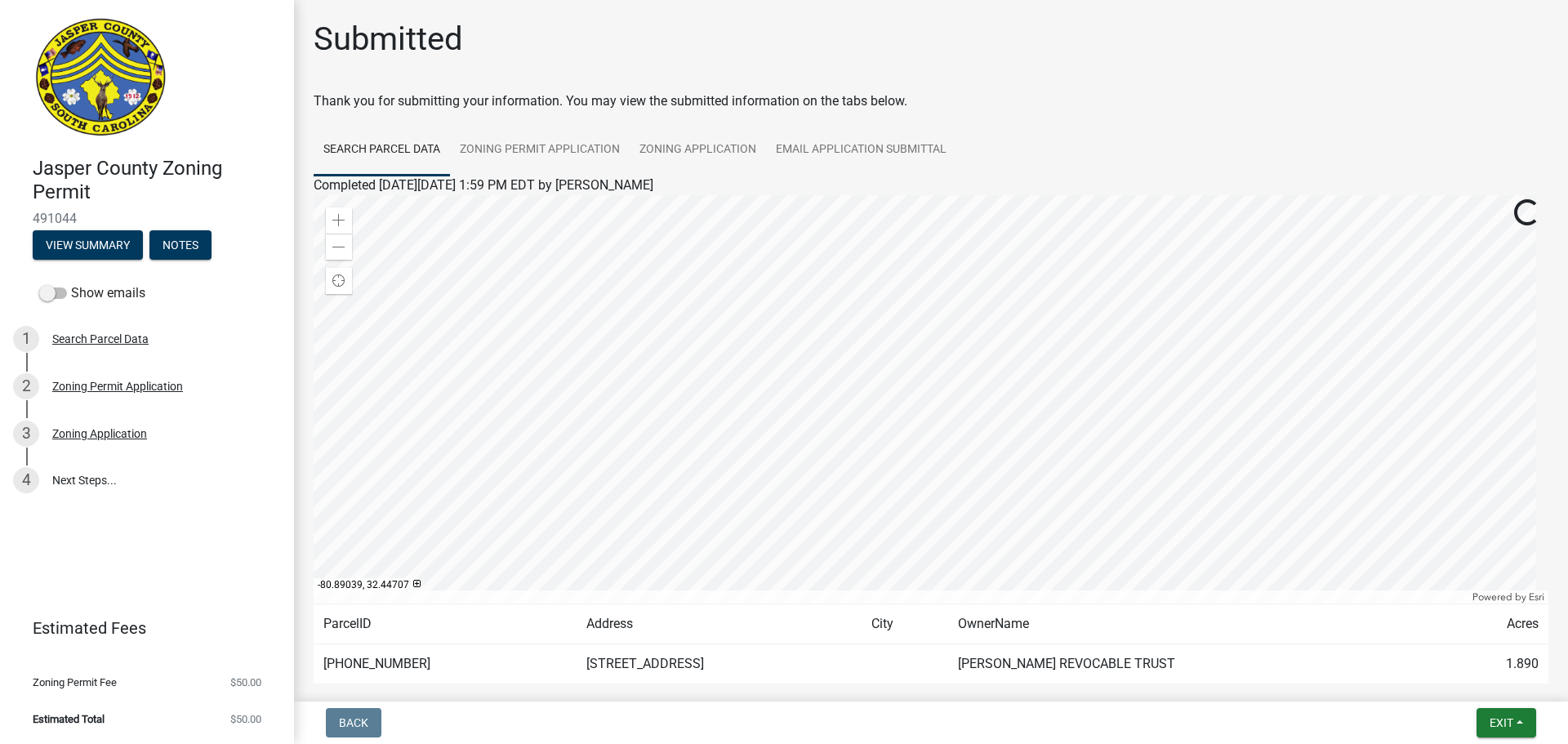
scroll to position [85, 0]
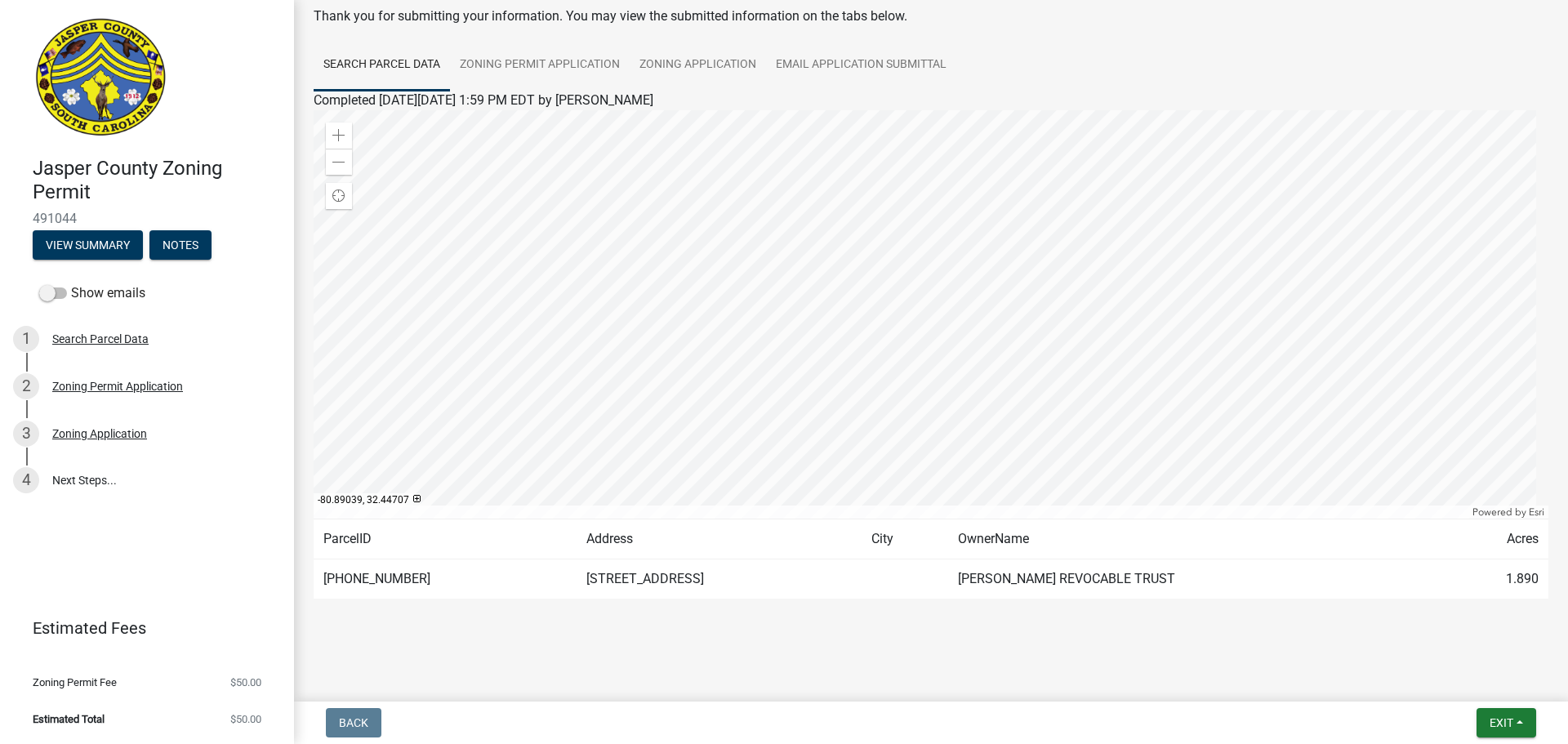
click at [1307, 562] on td "[PERSON_NAME] REVOCABLE TRUST" at bounding box center [1193, 579] width 491 height 40
